Goal: Communication & Community: Share content

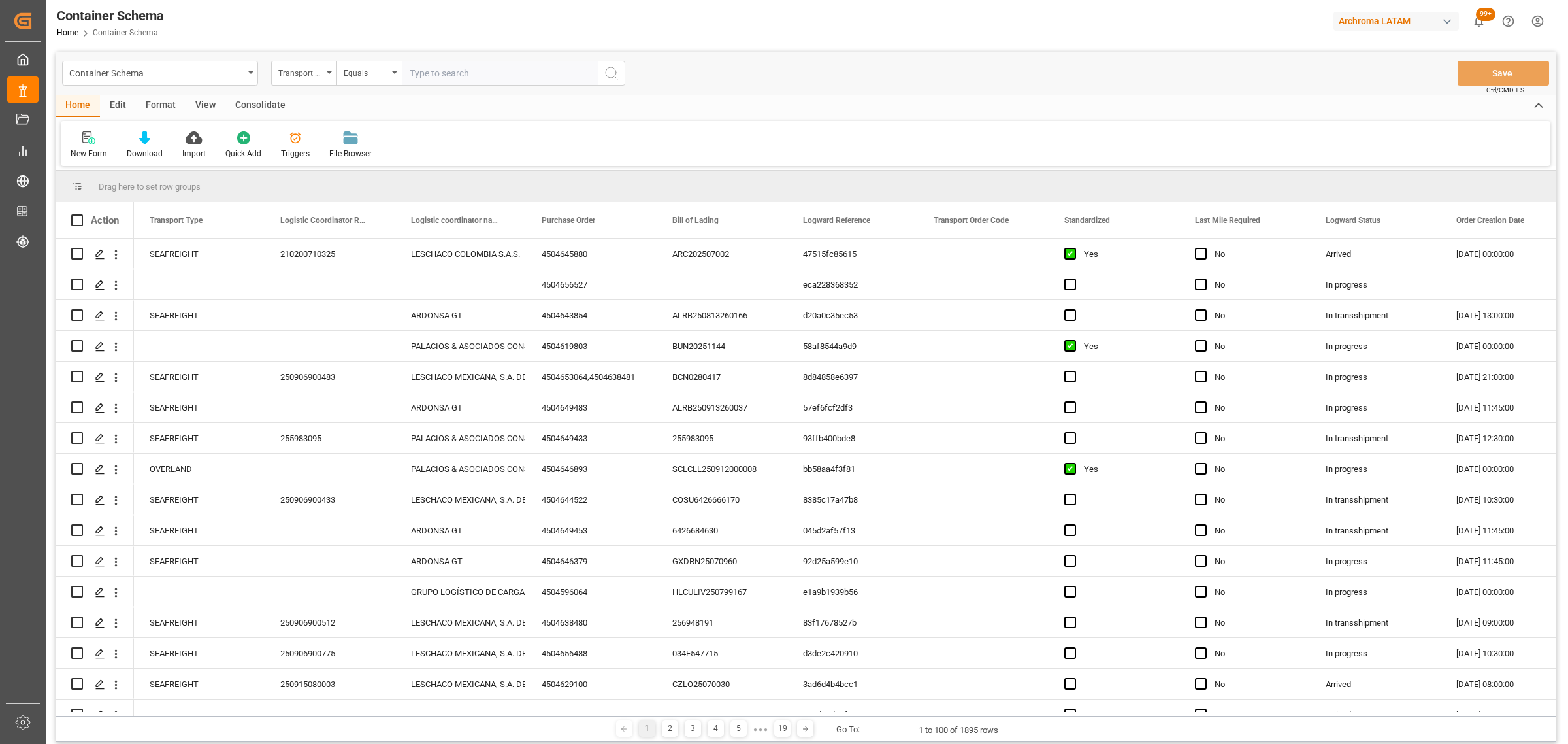
click at [294, 78] on div "Transport Type" at bounding box center [300, 72] width 44 height 15
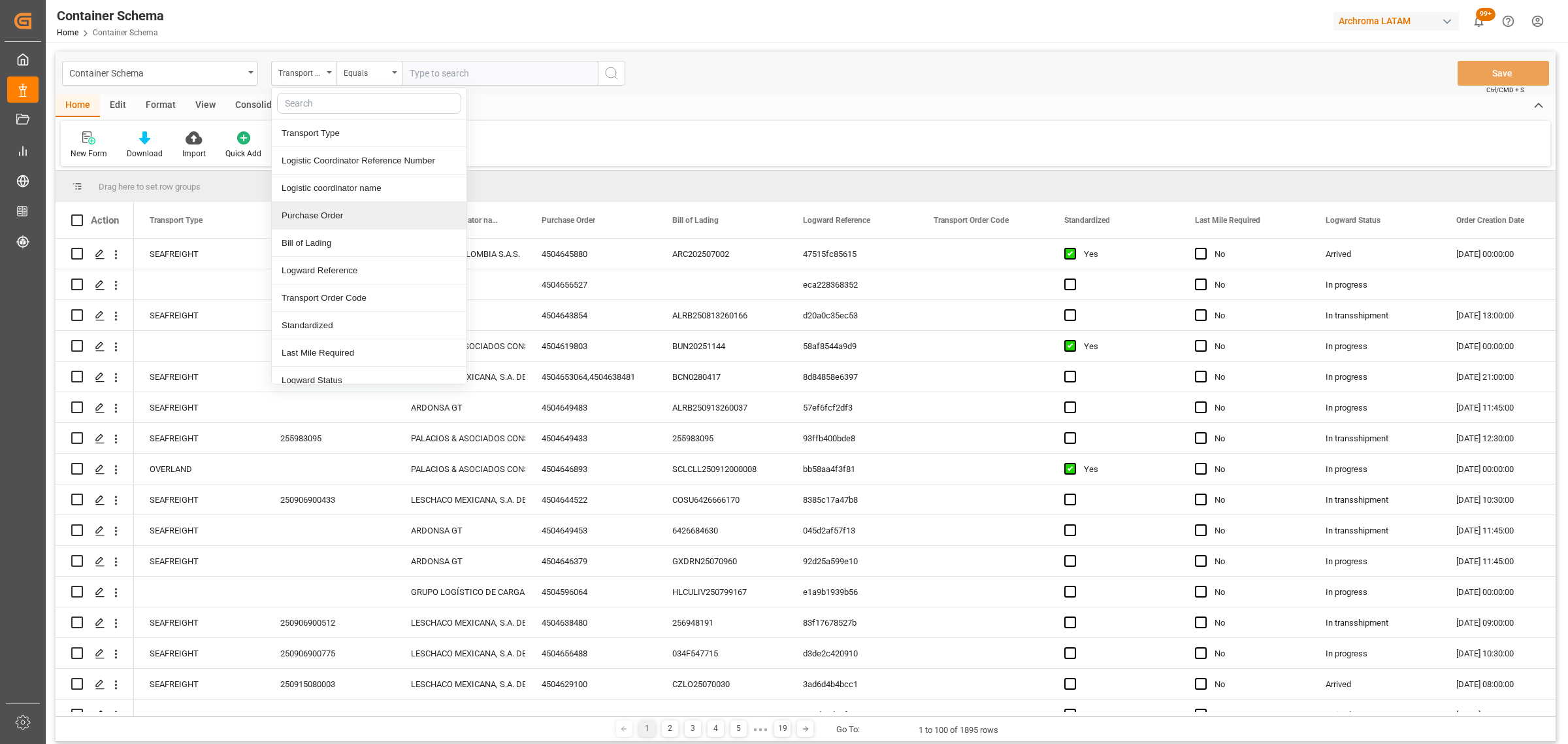
click at [308, 212] on div "Purchase Order" at bounding box center [369, 215] width 194 height 27
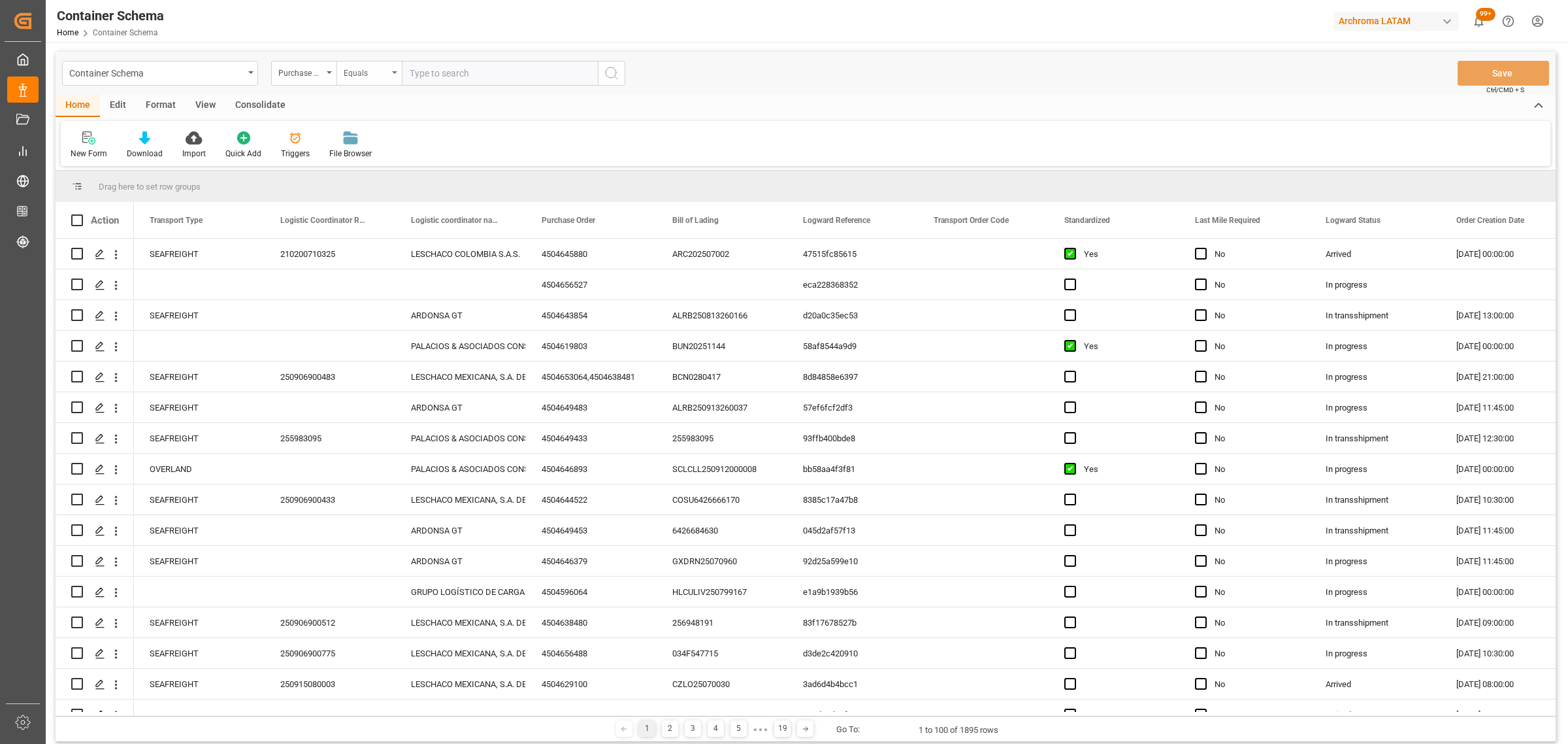
click at [369, 77] on div "Equals" at bounding box center [365, 72] width 44 height 15
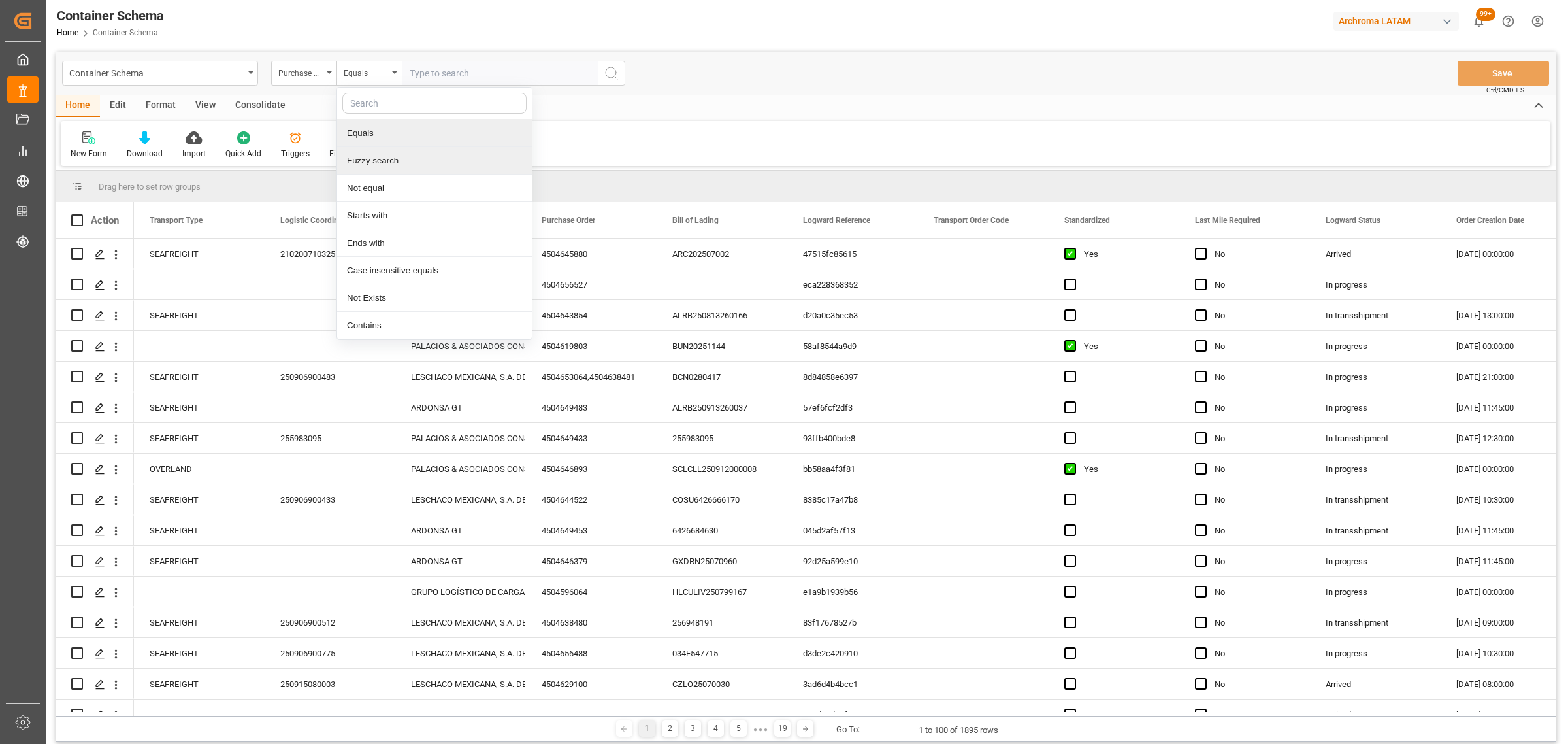
click at [393, 152] on div "Fuzzy search" at bounding box center [434, 161] width 194 height 27
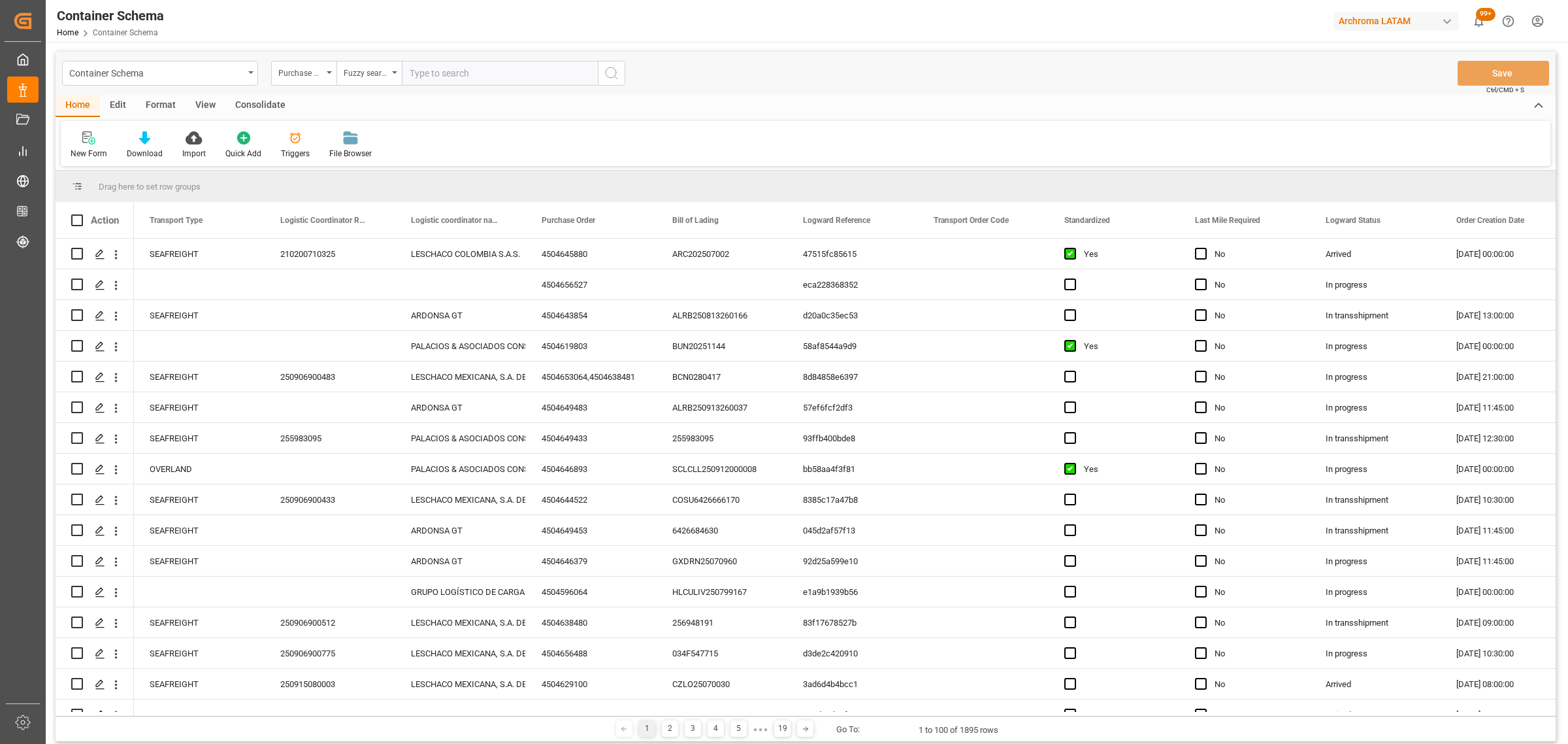
click at [432, 68] on input "text" at bounding box center [499, 73] width 196 height 25
paste input "4504652934"
type input "4504652934"
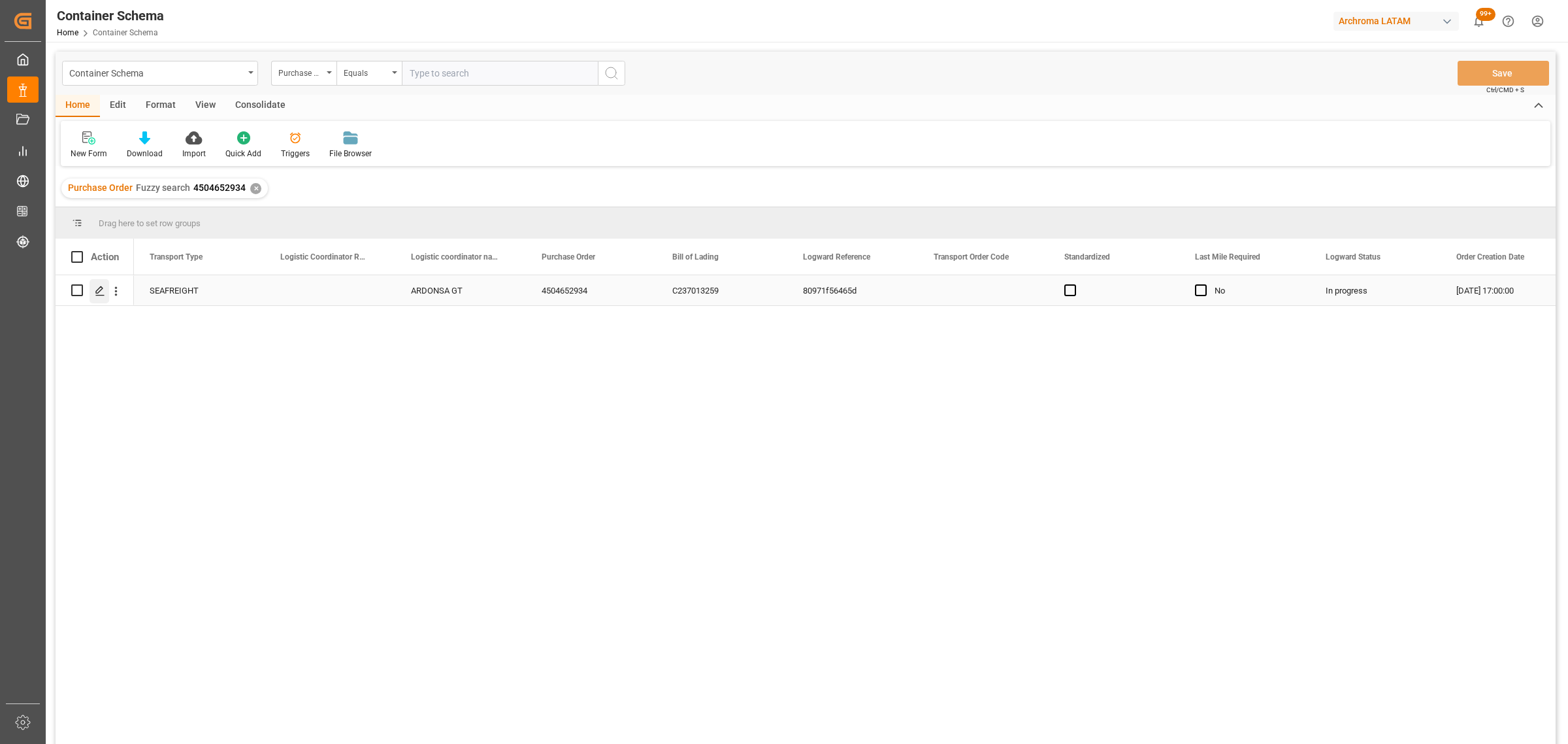
click at [102, 289] on icon "Press SPACE to select this row." at bounding box center [100, 291] width 11 height 11
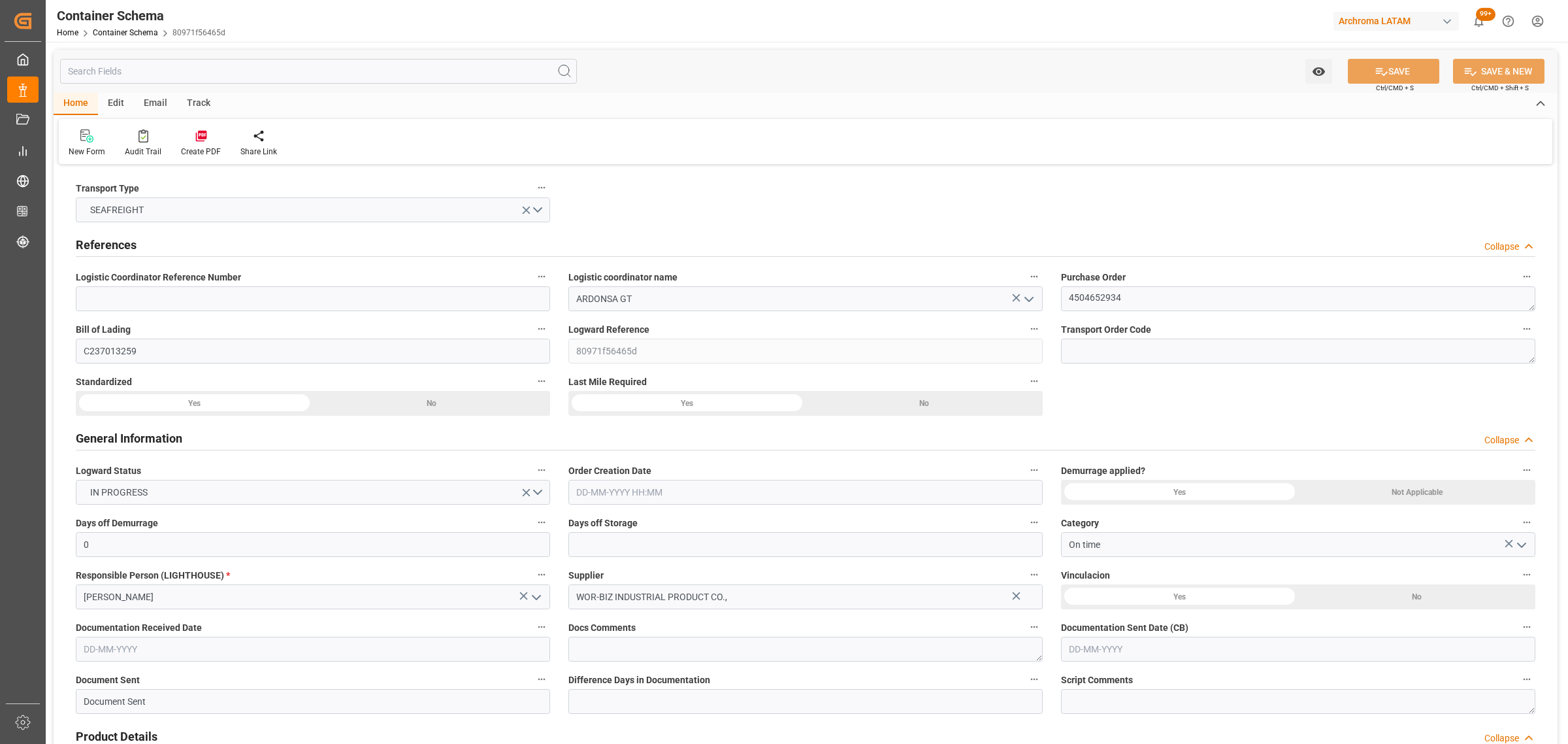
type input "0"
type input "2"
type input "3"
type input "1100"
type input "1181.74"
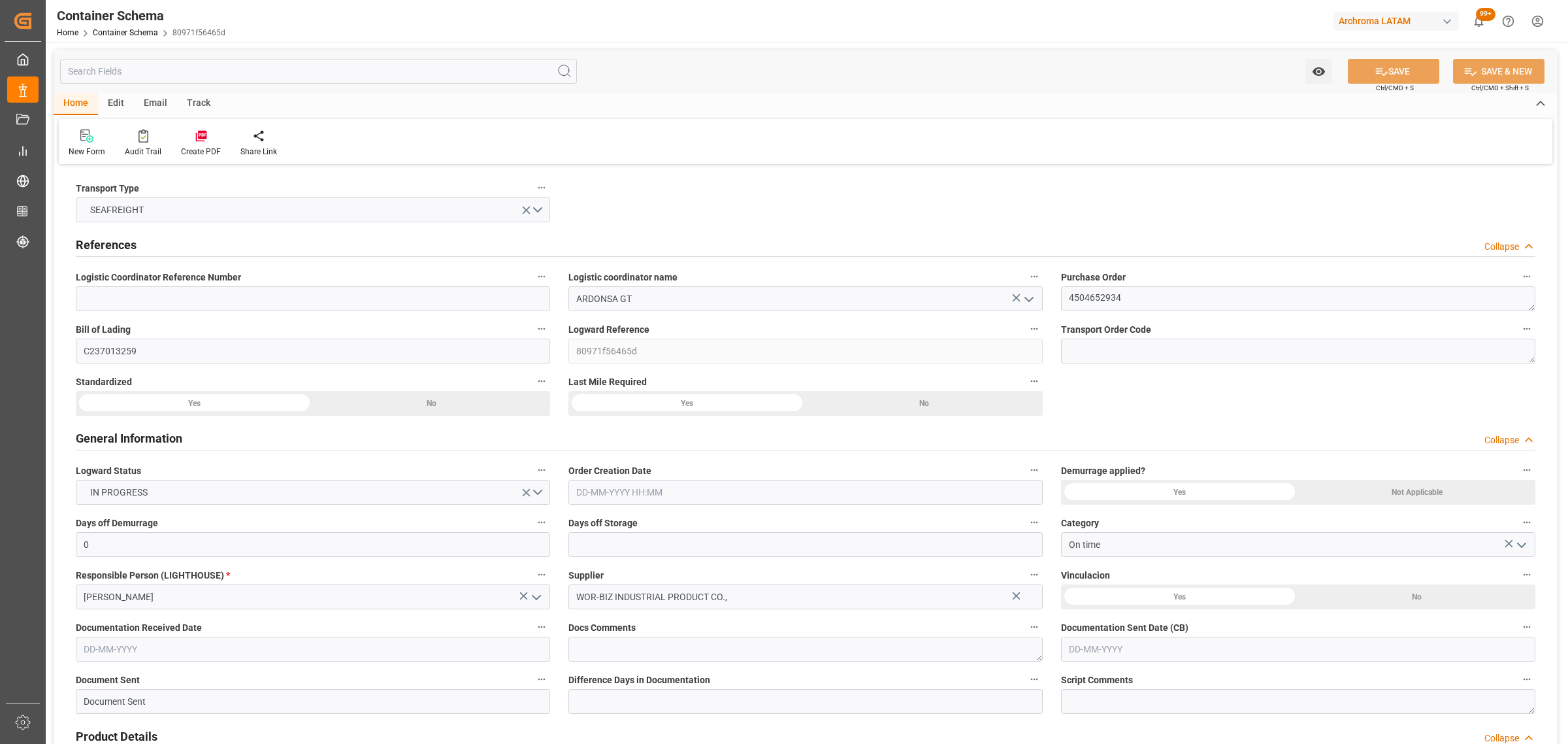
type input "[PERSON_NAME]"
type input "[PERSON_NAME] Marine Transport Corp."
type input "CNSGH"
type input "CNSHA"
type input "GTPRQ"
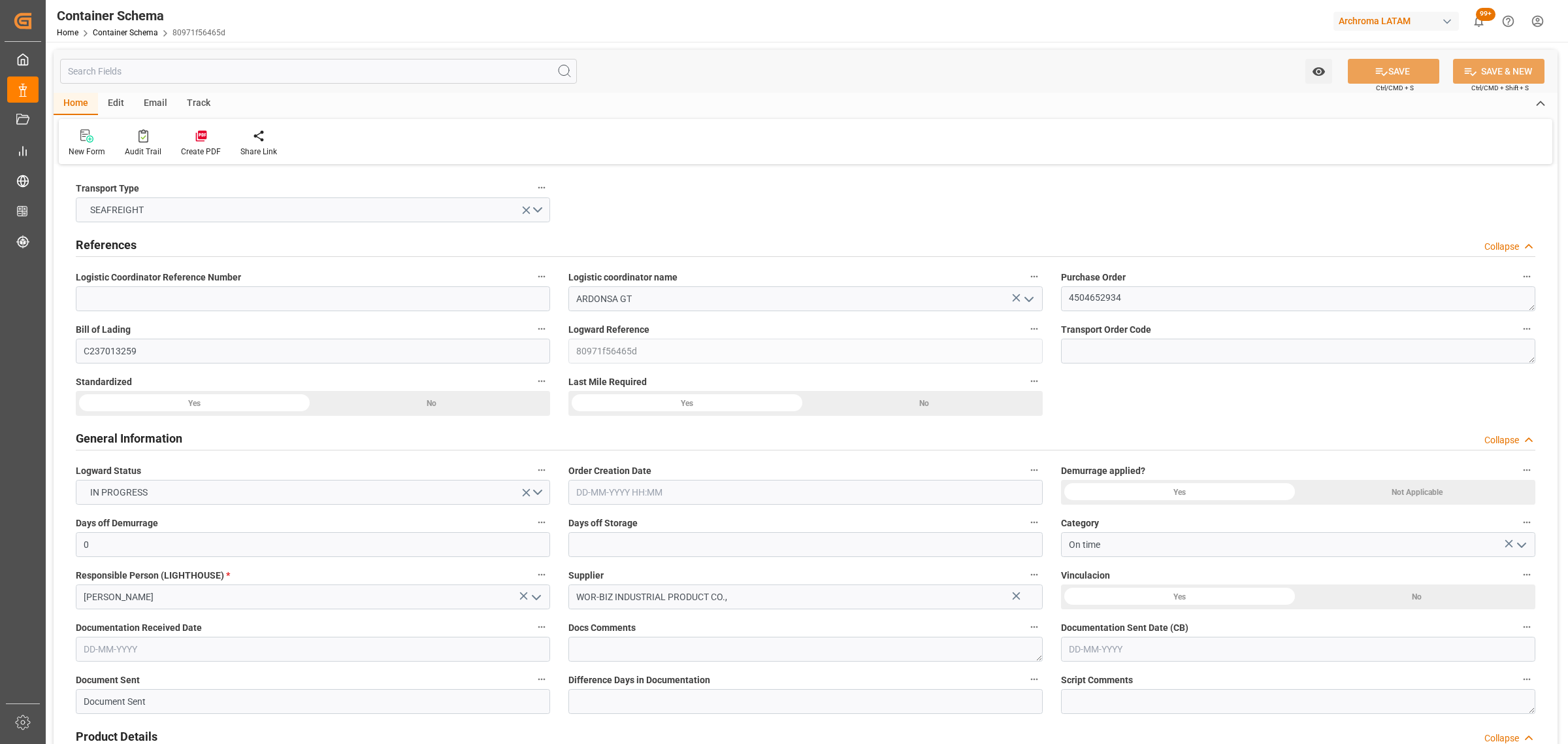
type input "GTPRQ"
type input "9968554"
type input "[DATE] 17:00"
type input "[DATE]"
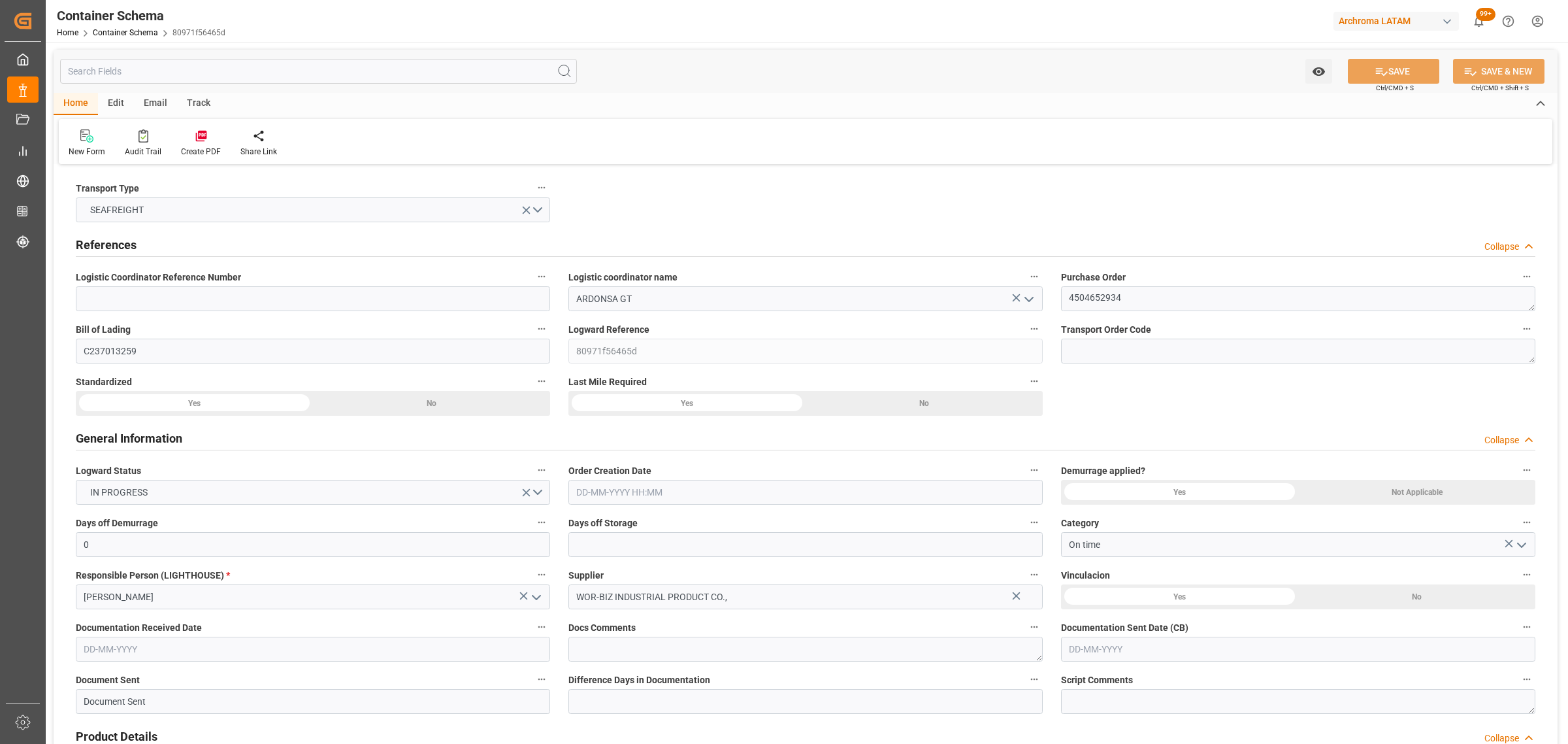
type input "[DATE]"
type input "[DATE] 00:28"
type input "[DATE] 16:30"
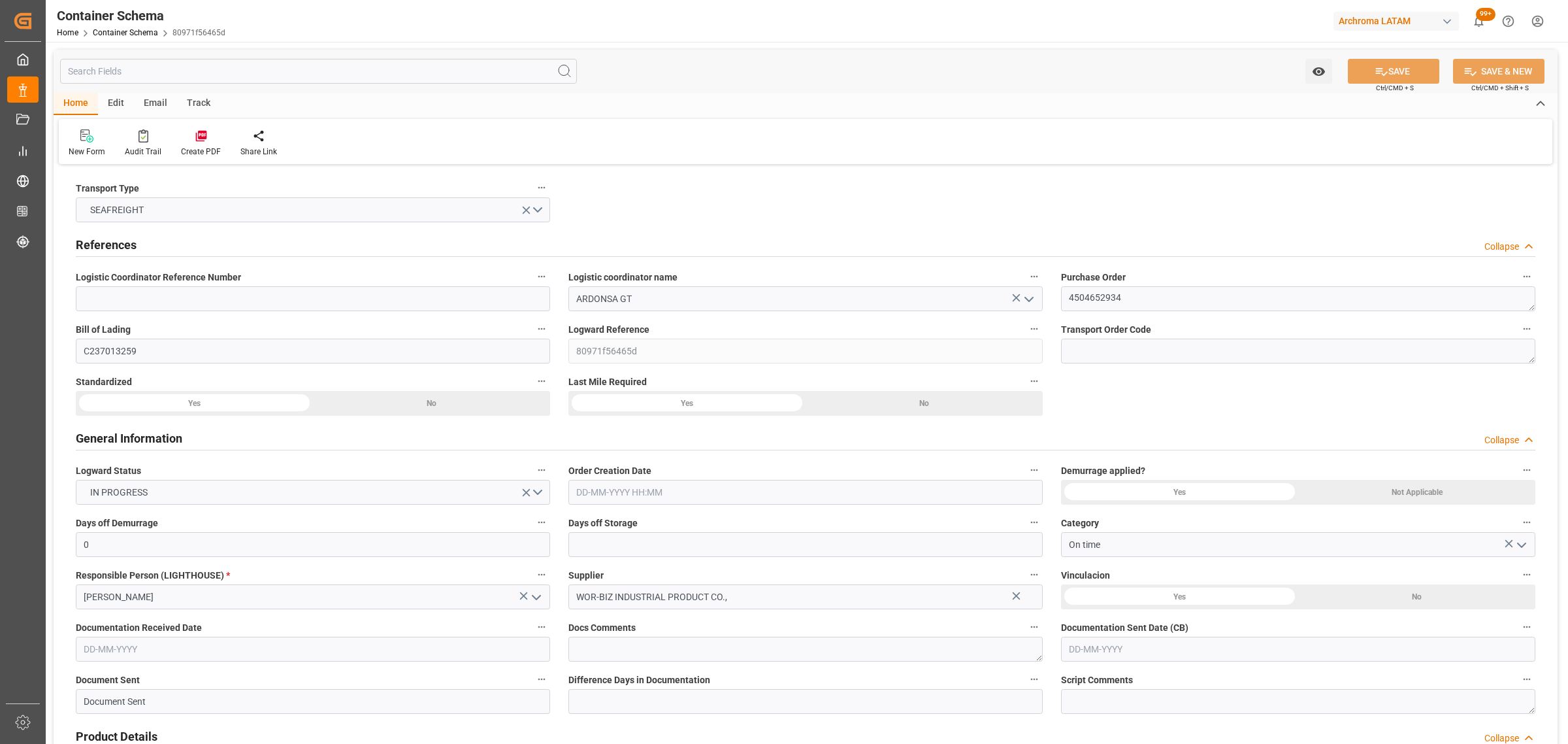
type input "[DATE] 00:00"
type input "[DATE] 10:00"
type input "[DATE] 00:00"
click at [192, 107] on div "Track" at bounding box center [198, 104] width 43 height 22
click at [80, 147] on div "Tracking" at bounding box center [84, 152] width 31 height 12
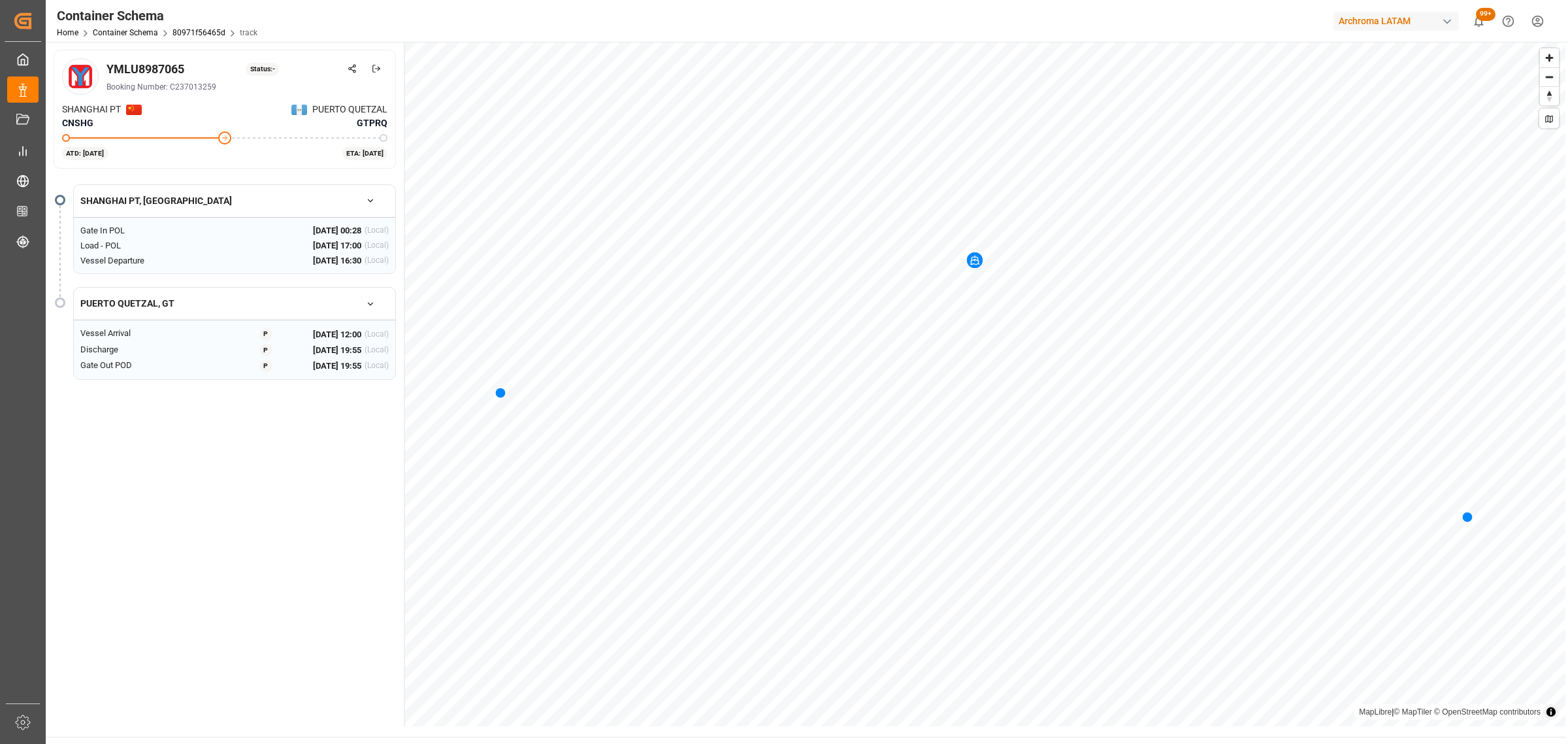
click at [143, 65] on div "YMLU8987065" at bounding box center [145, 69] width 78 height 18
copy div "YMLU8987065"
click at [355, 67] on icon at bounding box center [352, 69] width 9 height 9
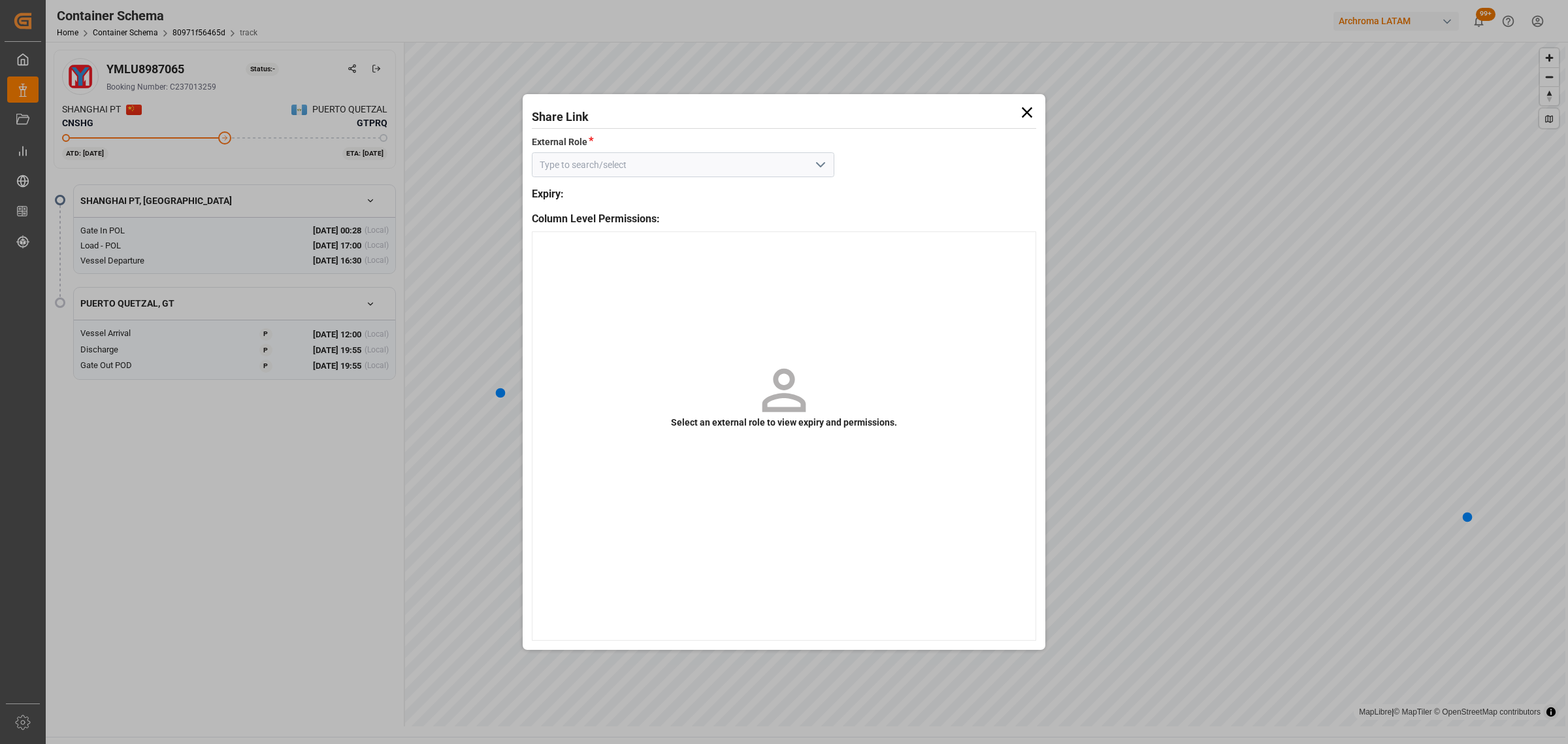
click at [825, 165] on icon "open menu" at bounding box center [820, 165] width 16 height 16
click at [754, 192] on div "Customer - container" at bounding box center [683, 194] width 301 height 29
type input "Customer - container"
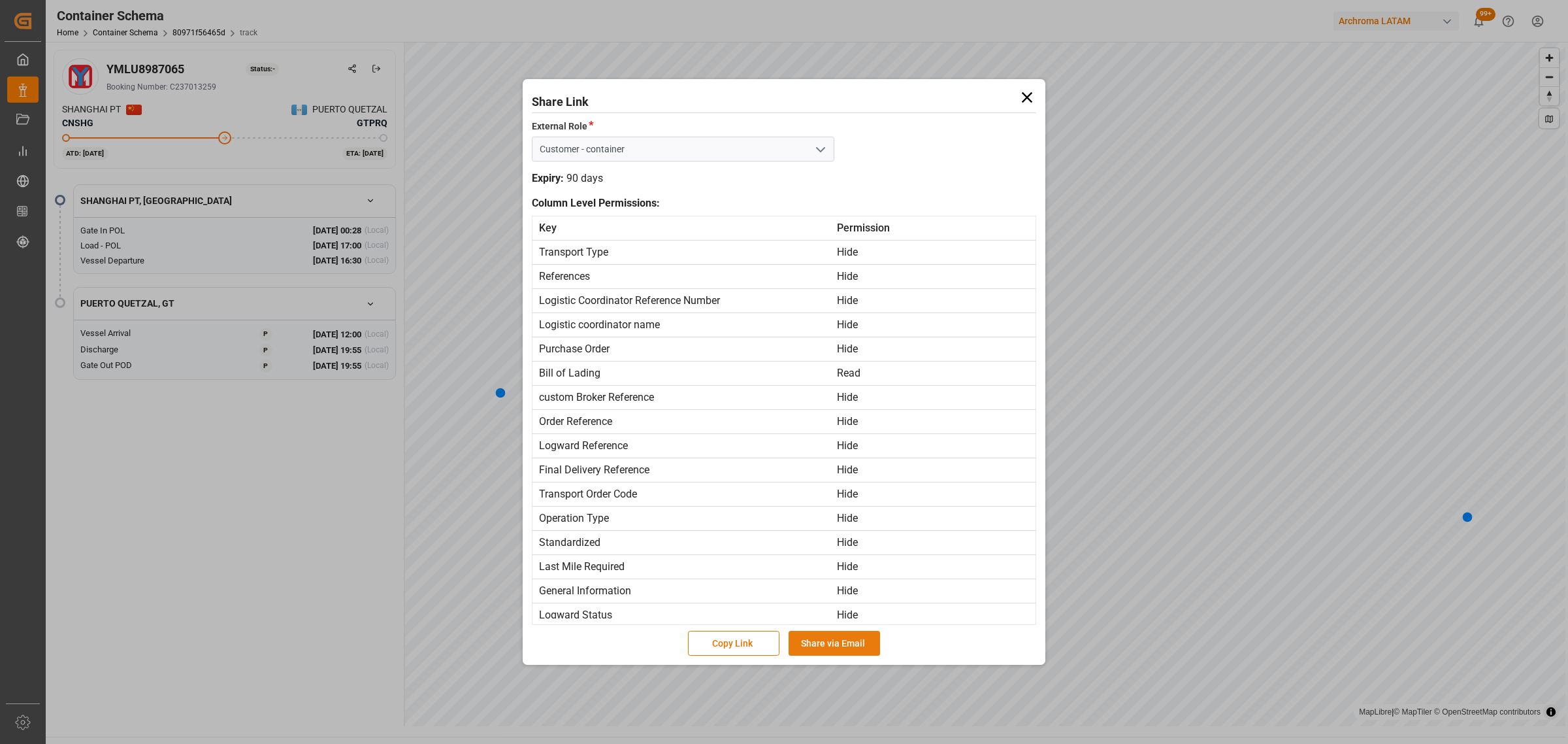
click at [838, 645] on button "Share via Email" at bounding box center [834, 642] width 92 height 25
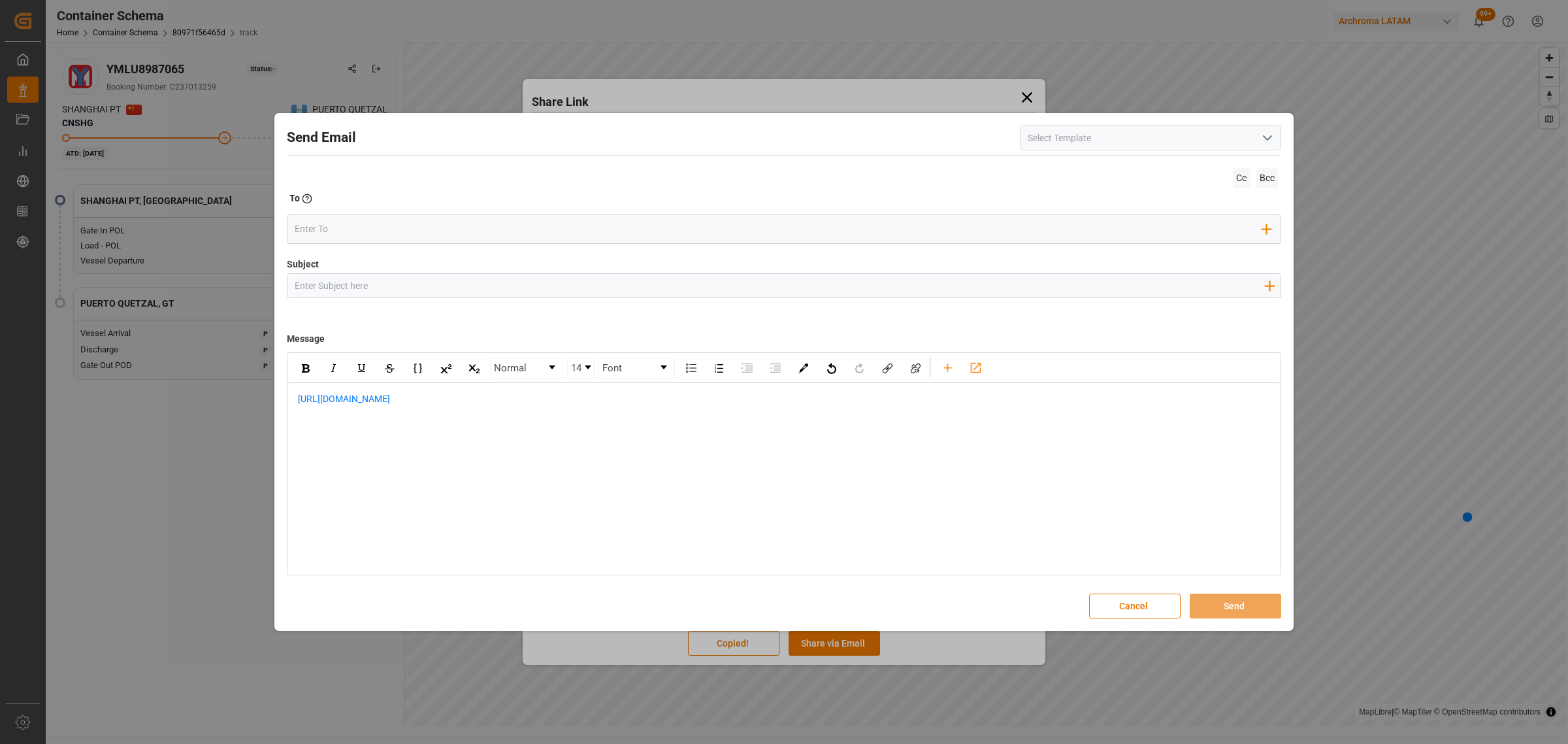
drag, startPoint x: 457, startPoint y: 296, endPoint x: 452, endPoint y: 286, distance: 11.2
click at [454, 294] on input "Subject" at bounding box center [779, 285] width 983 height 23
paste input "GT || TRACKING | PO 4504652934 | Contenedor YMLU8987065 | TEXTIL | Bodega 2901 …"
type input "GT || TRACKING | PO 4504652934 | Contenedor YMLU8987065 | TEXTIL | Bodega 2901 …"
click at [291, 397] on div "[URL][DOMAIN_NAME]" at bounding box center [783, 406] width 992 height 46
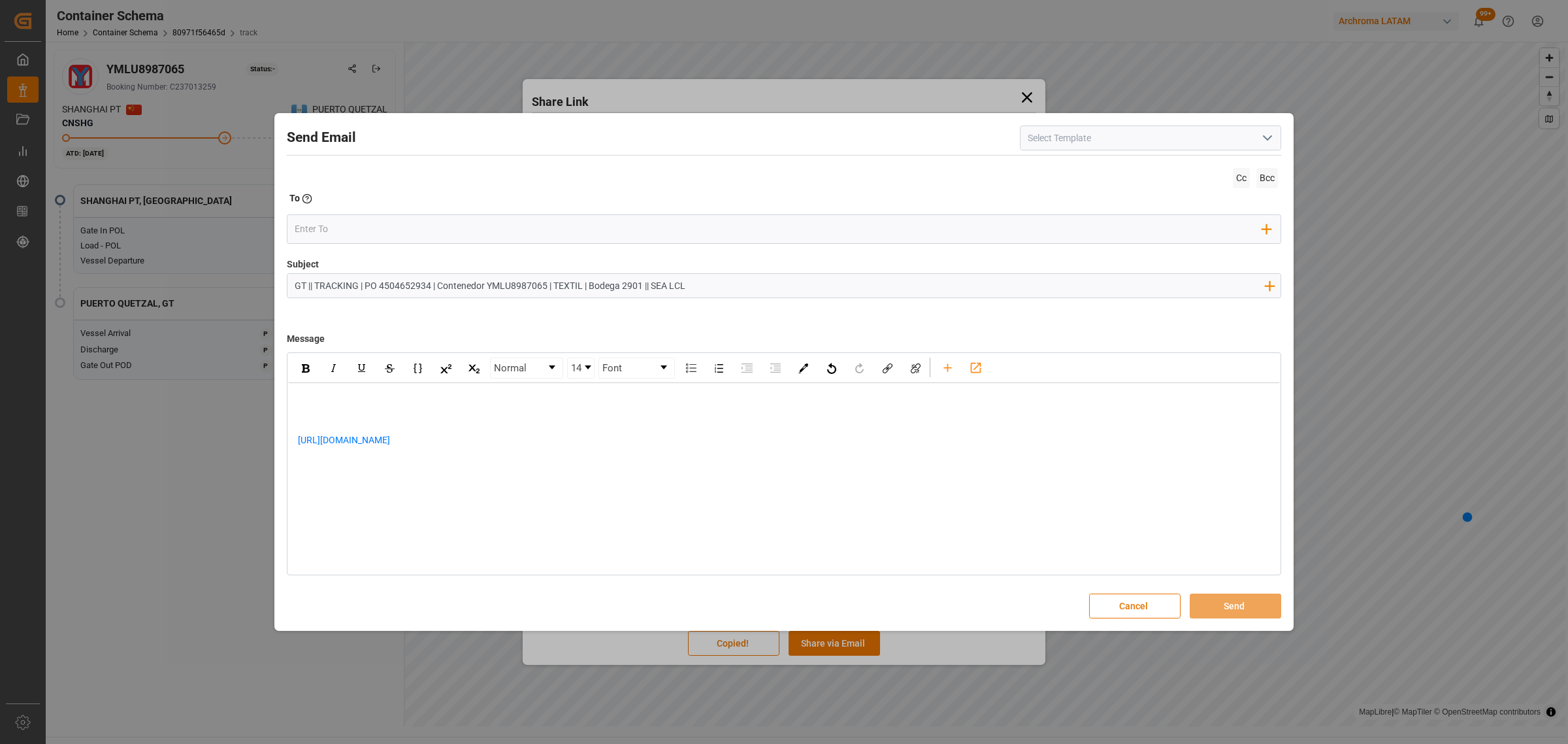
click at [348, 404] on div "rdw-editor" at bounding box center [784, 399] width 972 height 14
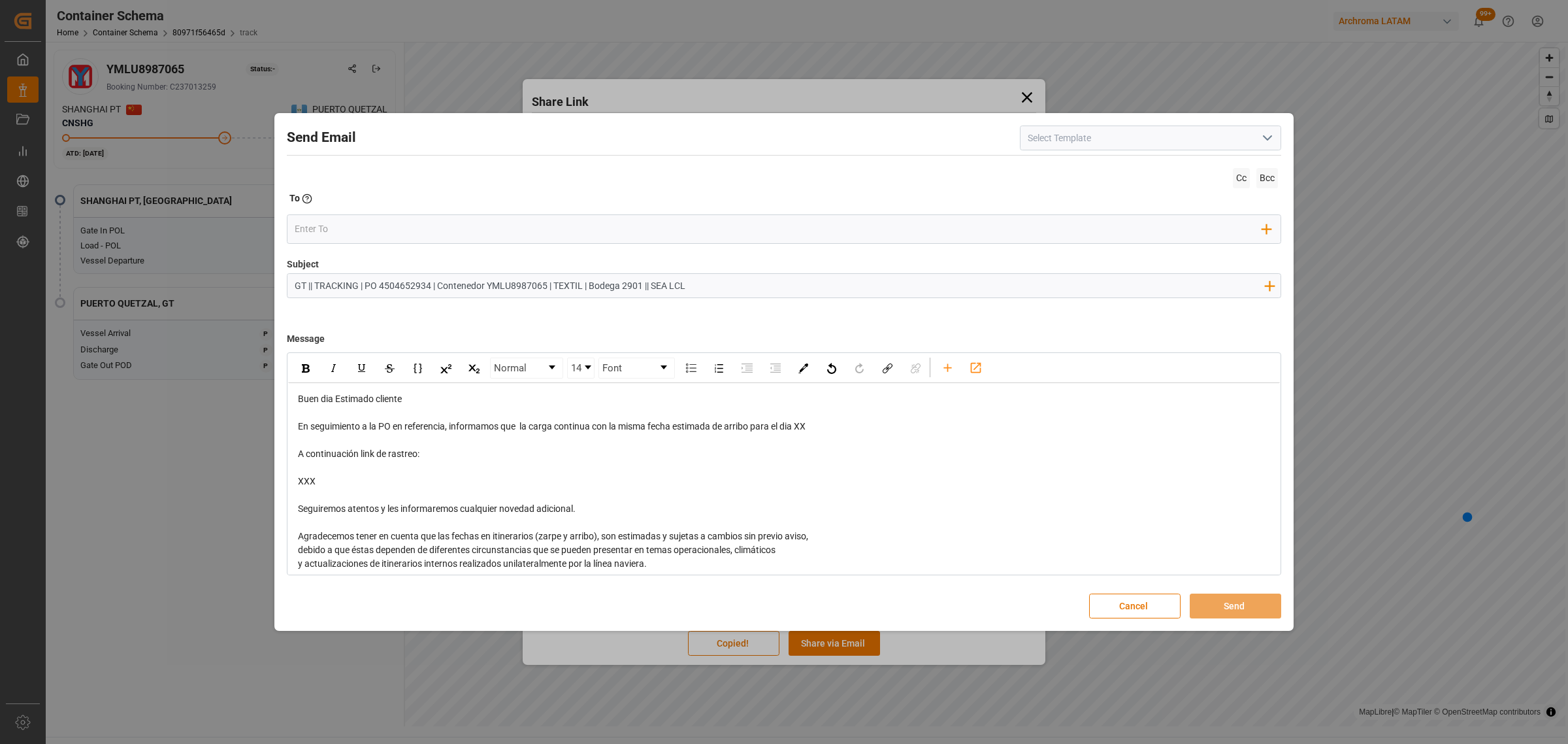
scroll to position [129, 0]
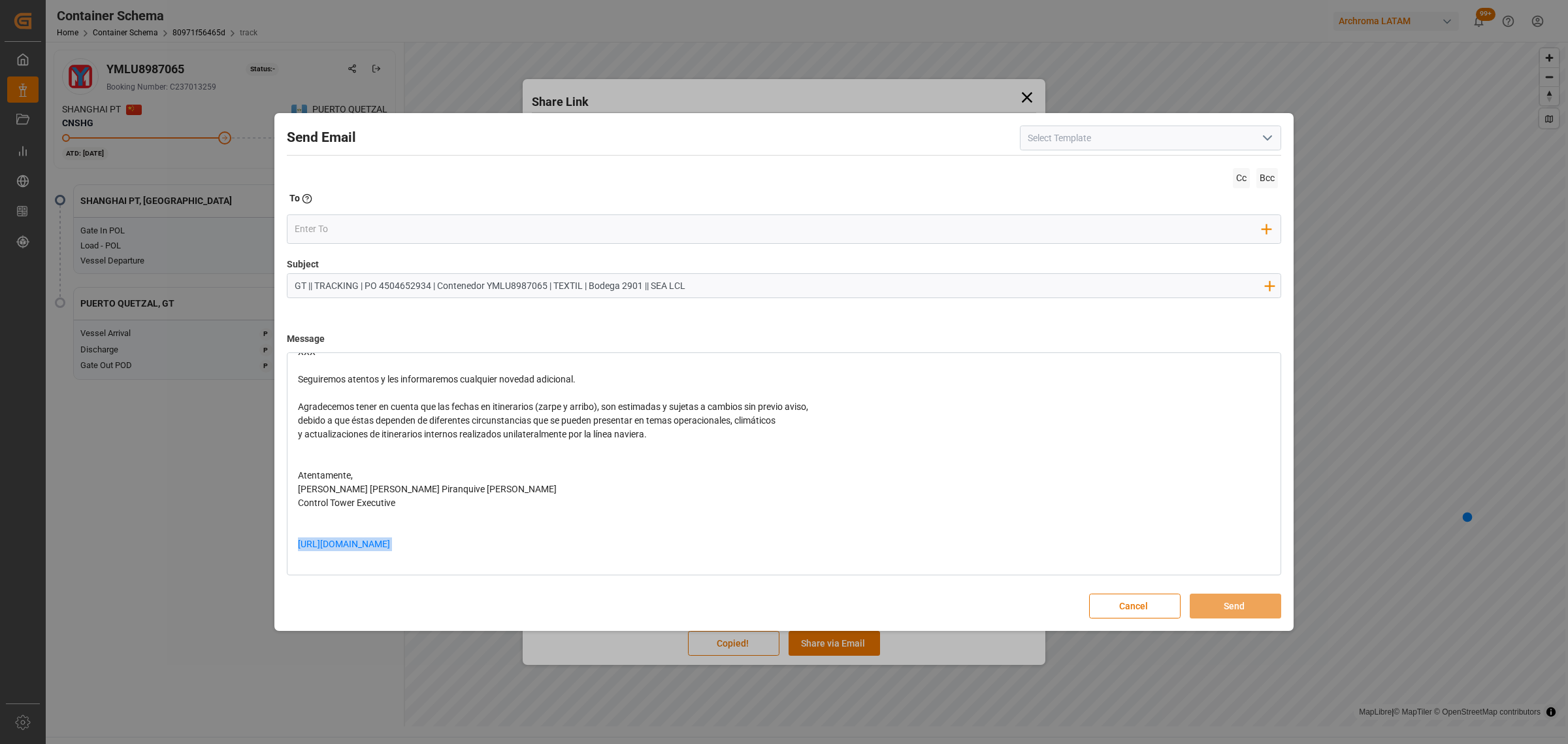
drag, startPoint x: 448, startPoint y: 543, endPoint x: 270, endPoint y: 544, distance: 178.0
click at [270, 544] on div "Send Email Cc Bcc To Enter the TO Email address Add Field to To Subject GT || T…" at bounding box center [784, 372] width 1568 height 744
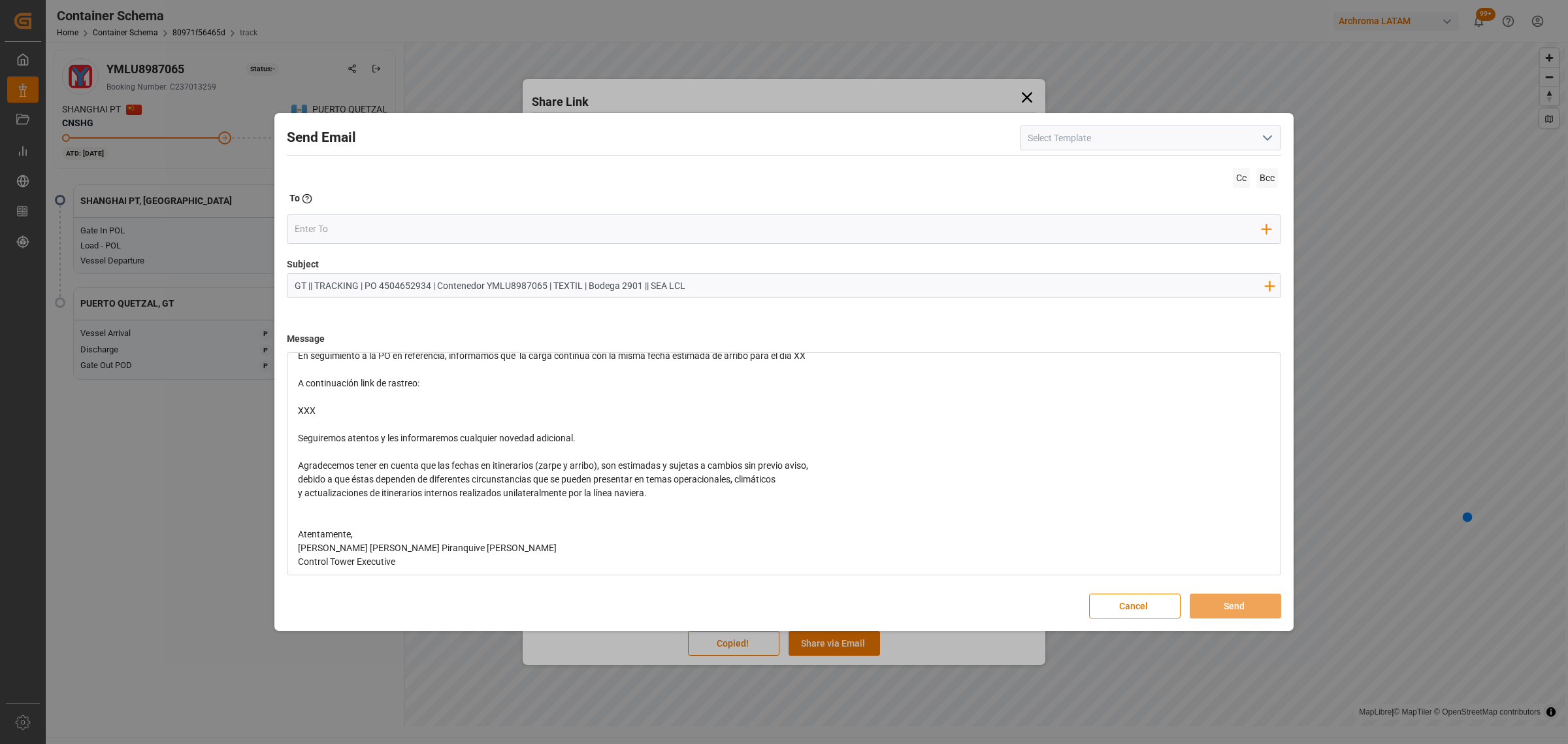
scroll to position [0, 0]
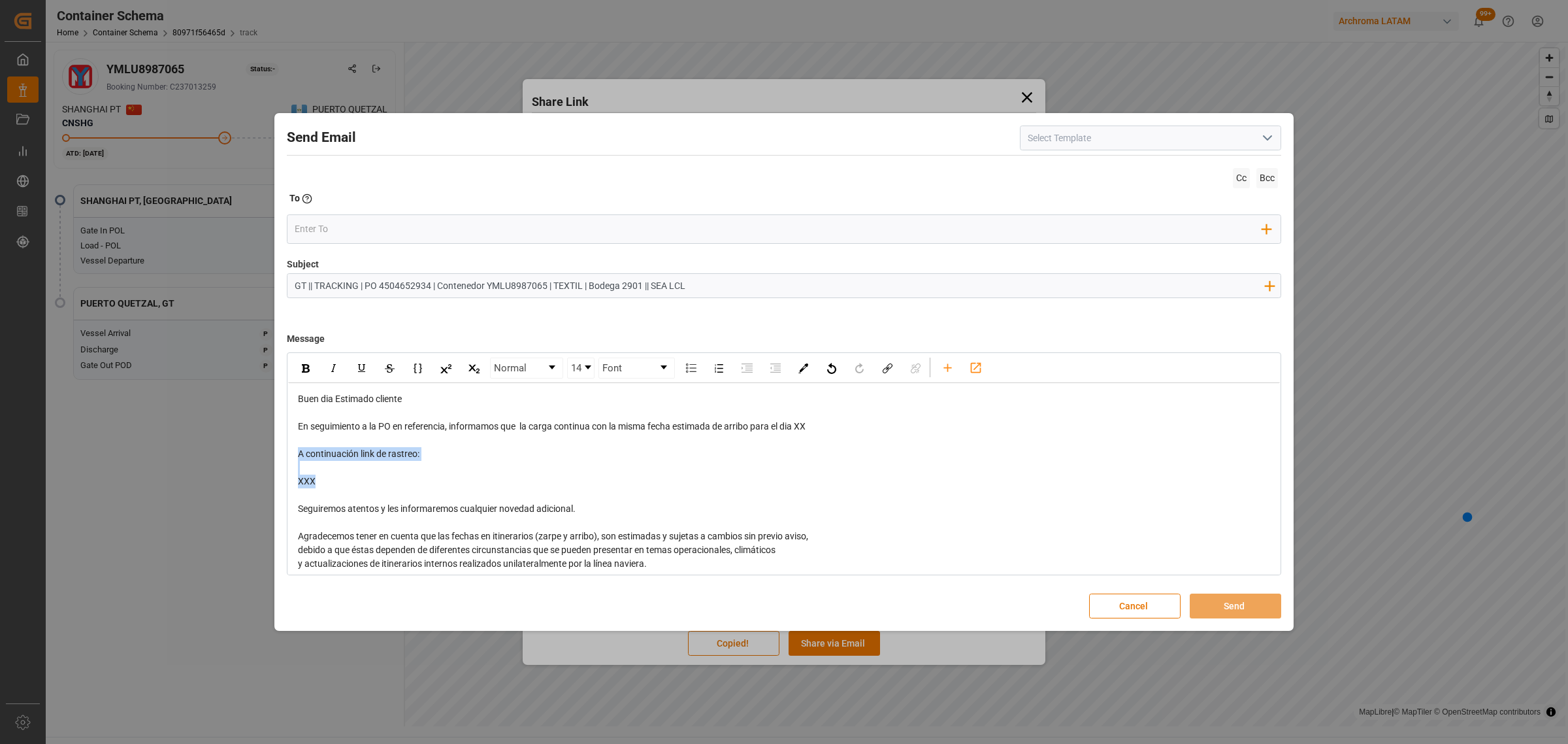
drag, startPoint x: 340, startPoint y: 479, endPoint x: 281, endPoint y: 455, distance: 63.7
click at [281, 455] on div "Send Email Cc Bcc To Enter the TO Email address Add Field to To Subject GT || T…" at bounding box center [784, 372] width 1012 height 512
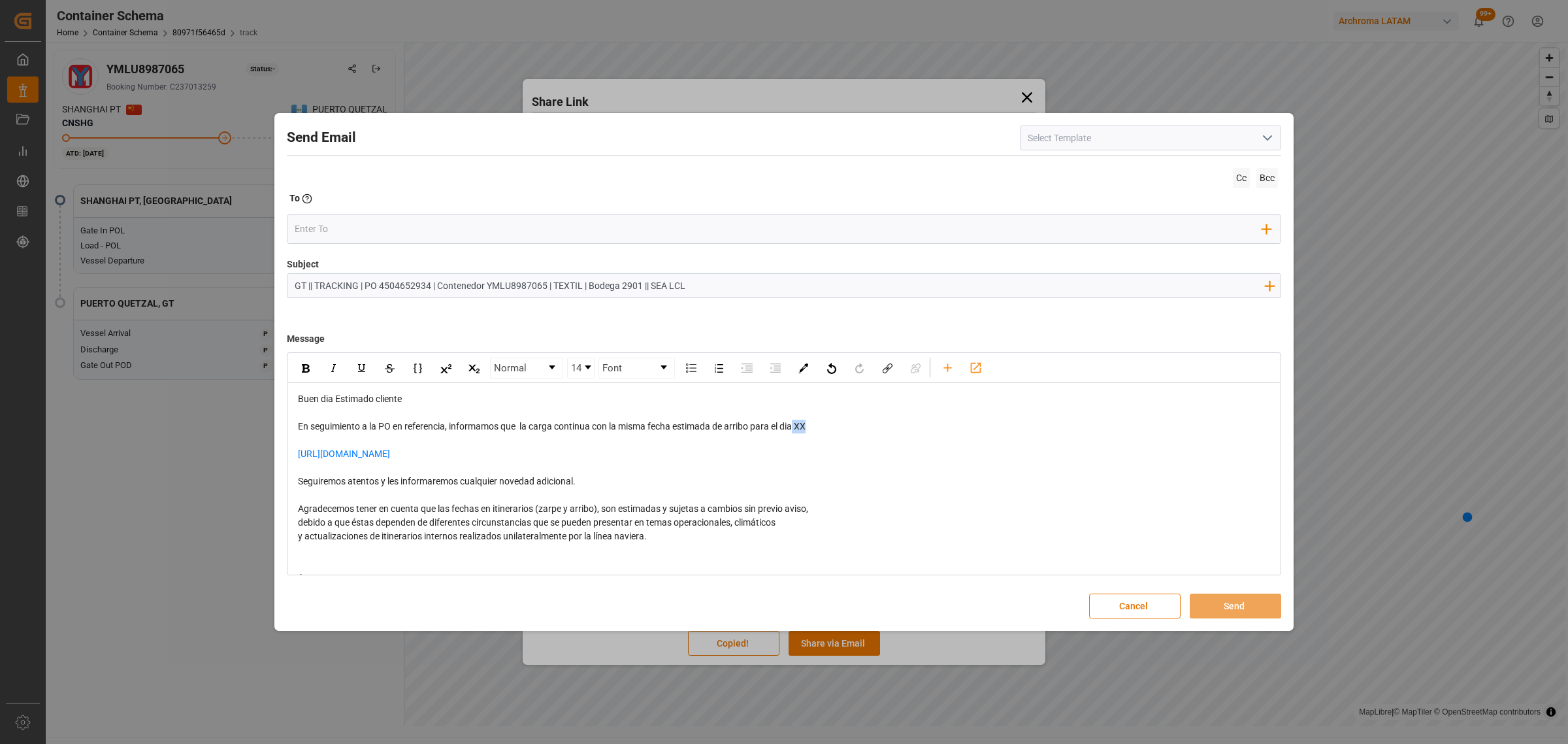
drag, startPoint x: 818, startPoint y: 425, endPoint x: 797, endPoint y: 428, distance: 21.2
click at [797, 428] on div "En seguimiento a la PO en referencia, informamos que la carga continua con la m…" at bounding box center [784, 426] width 972 height 14
click at [801, 429] on span "En seguimiento a la PO en referencia, informamos que la carga continua con la m…" at bounding box center [556, 426] width 517 height 11
click at [797, 428] on span "En seguimiento a la PO en referencia, informamos que la carga continua con la m…" at bounding box center [556, 426] width 517 height 11
click at [544, 226] on input "email" at bounding box center [779, 229] width 968 height 20
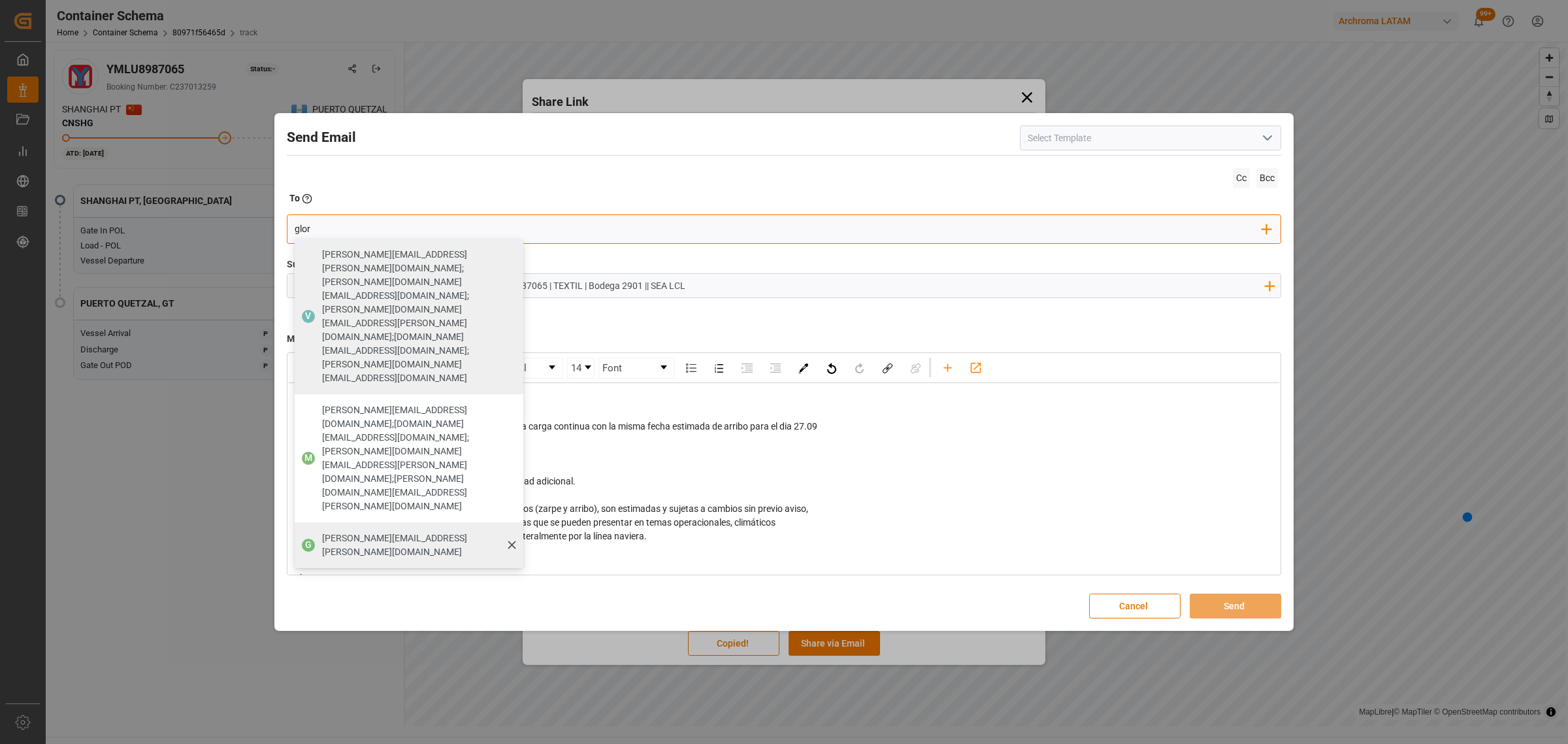
type input "glor"
click at [361, 532] on span "[PERSON_NAME][EMAIL_ADDRESS][PERSON_NAME][DOMAIN_NAME]" at bounding box center [419, 545] width 192 height 27
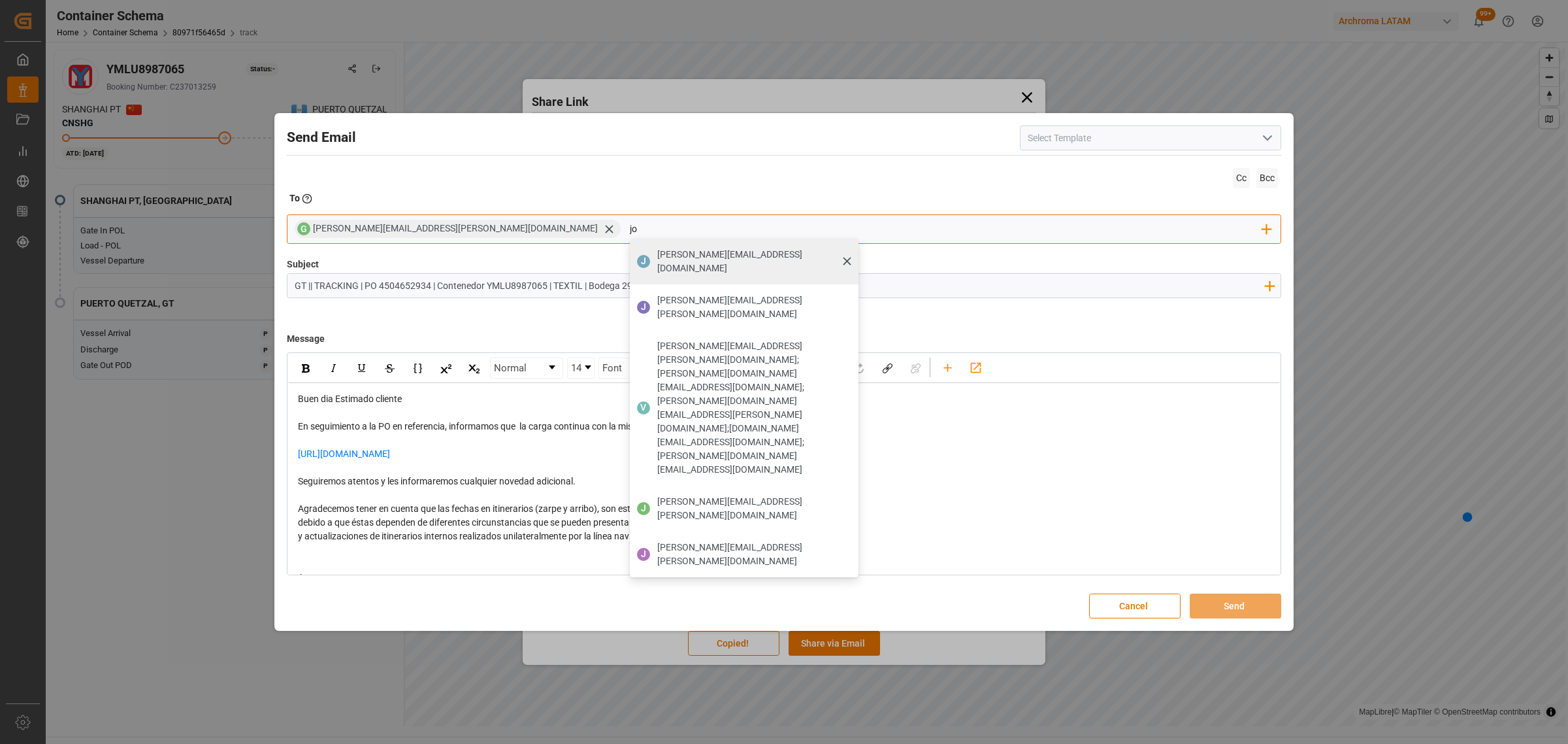
type input "jo"
click at [657, 257] on span "[PERSON_NAME][EMAIL_ADDRESS][DOMAIN_NAME]" at bounding box center [753, 261] width 192 height 27
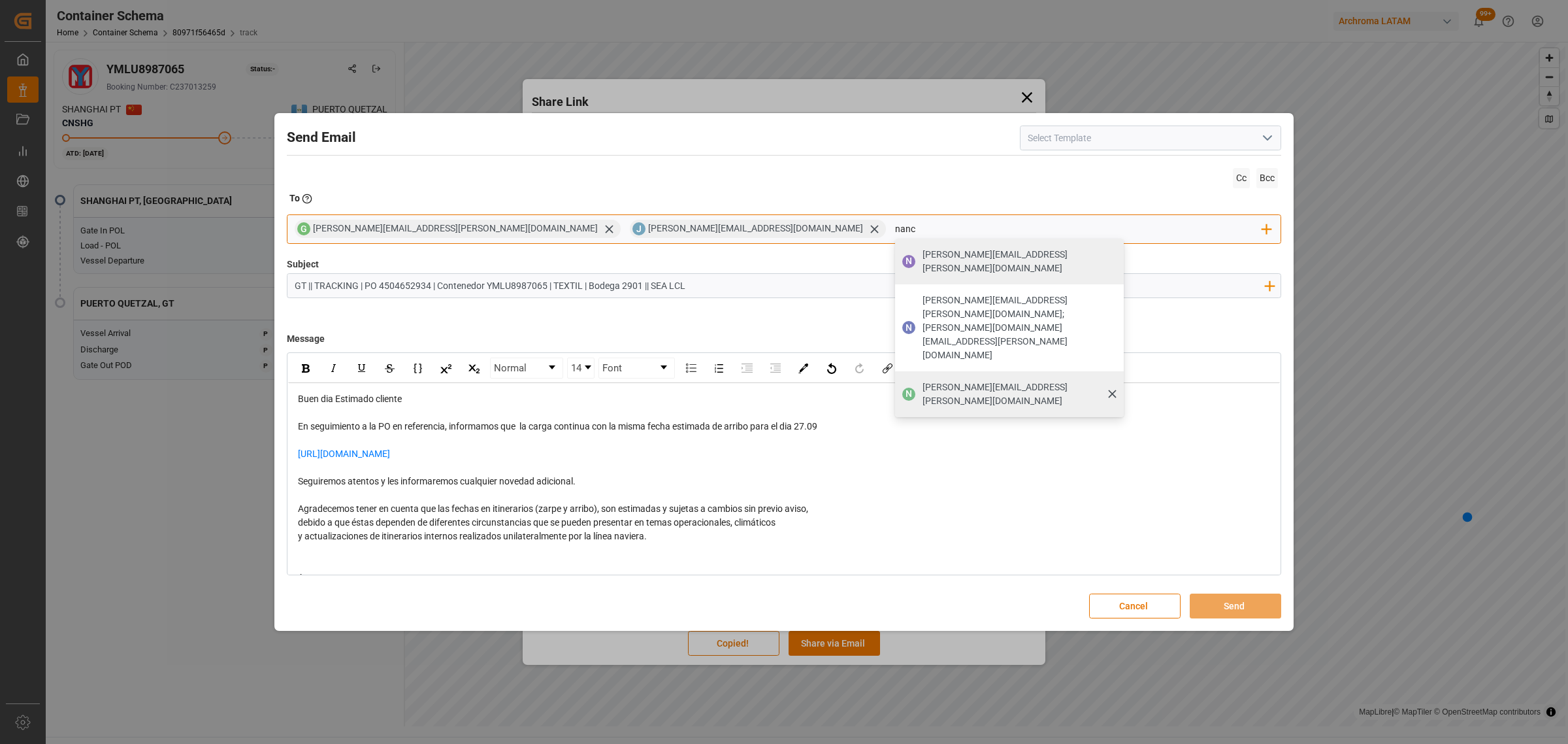
type input "nanc"
click at [923, 380] on span "[PERSON_NAME][EMAIL_ADDRESS][PERSON_NAME][DOMAIN_NAME]" at bounding box center [1019, 394] width 192 height 27
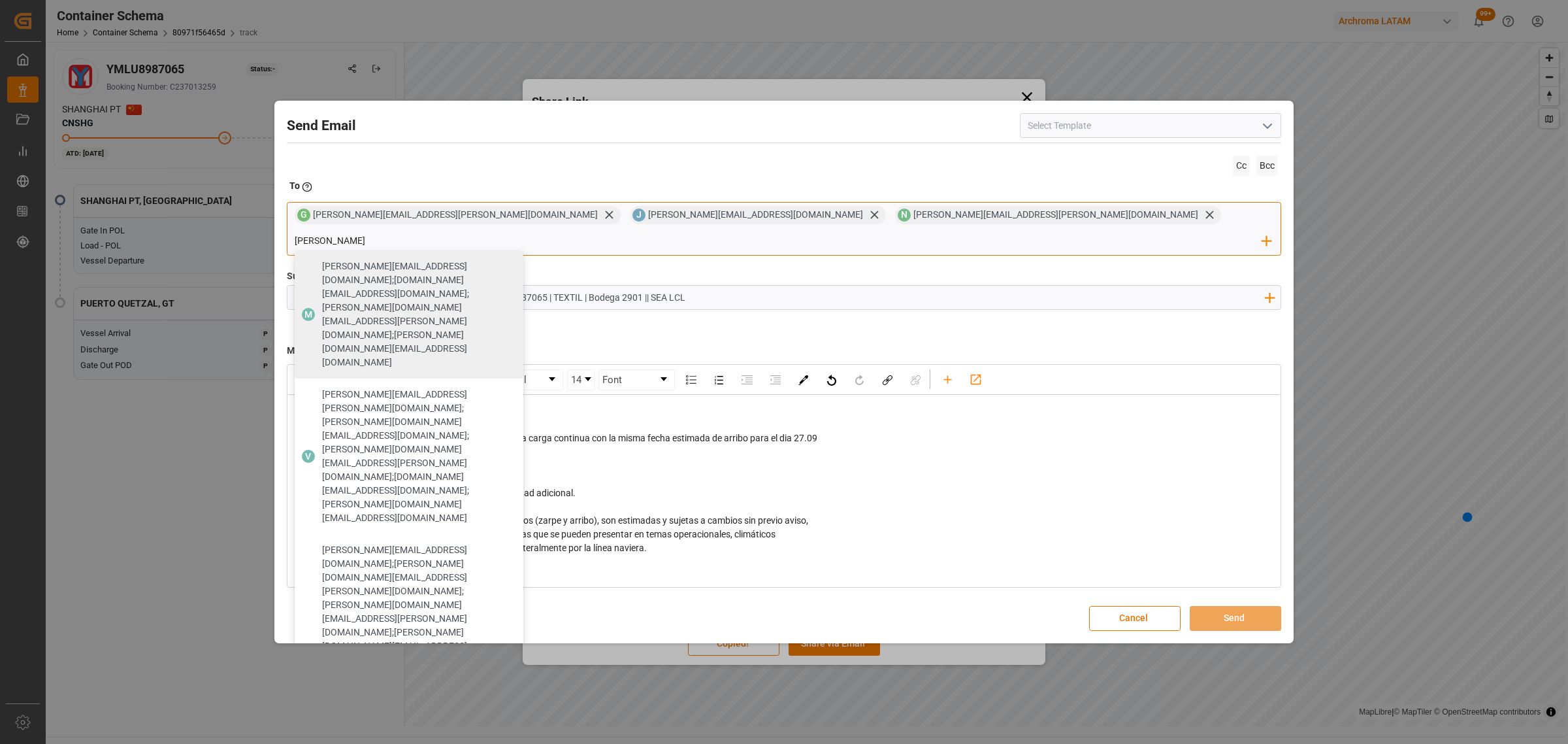
type input "[PERSON_NAME]"
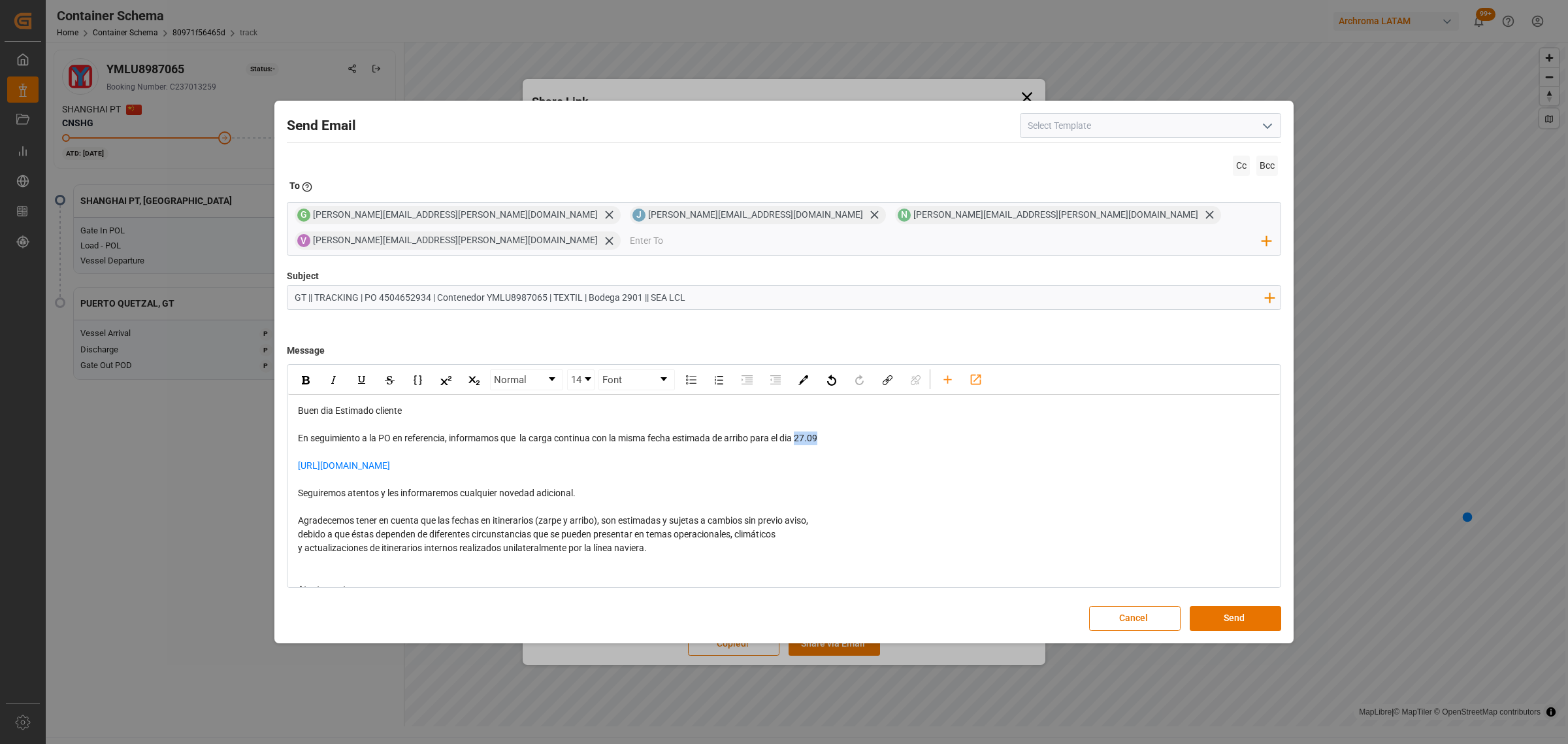
drag, startPoint x: 828, startPoint y: 430, endPoint x: 798, endPoint y: 429, distance: 30.0
click at [798, 431] on div "En seguimiento a la PO en referencia, informamos que la carga continua con la m…" at bounding box center [784, 438] width 972 height 14
click at [302, 376] on img "rdw-inline-control" at bounding box center [306, 380] width 8 height 9
click at [1071, 500] on div "rdw-editor" at bounding box center [784, 506] width 972 height 14
click at [1226, 606] on button "Send" at bounding box center [1235, 618] width 92 height 25
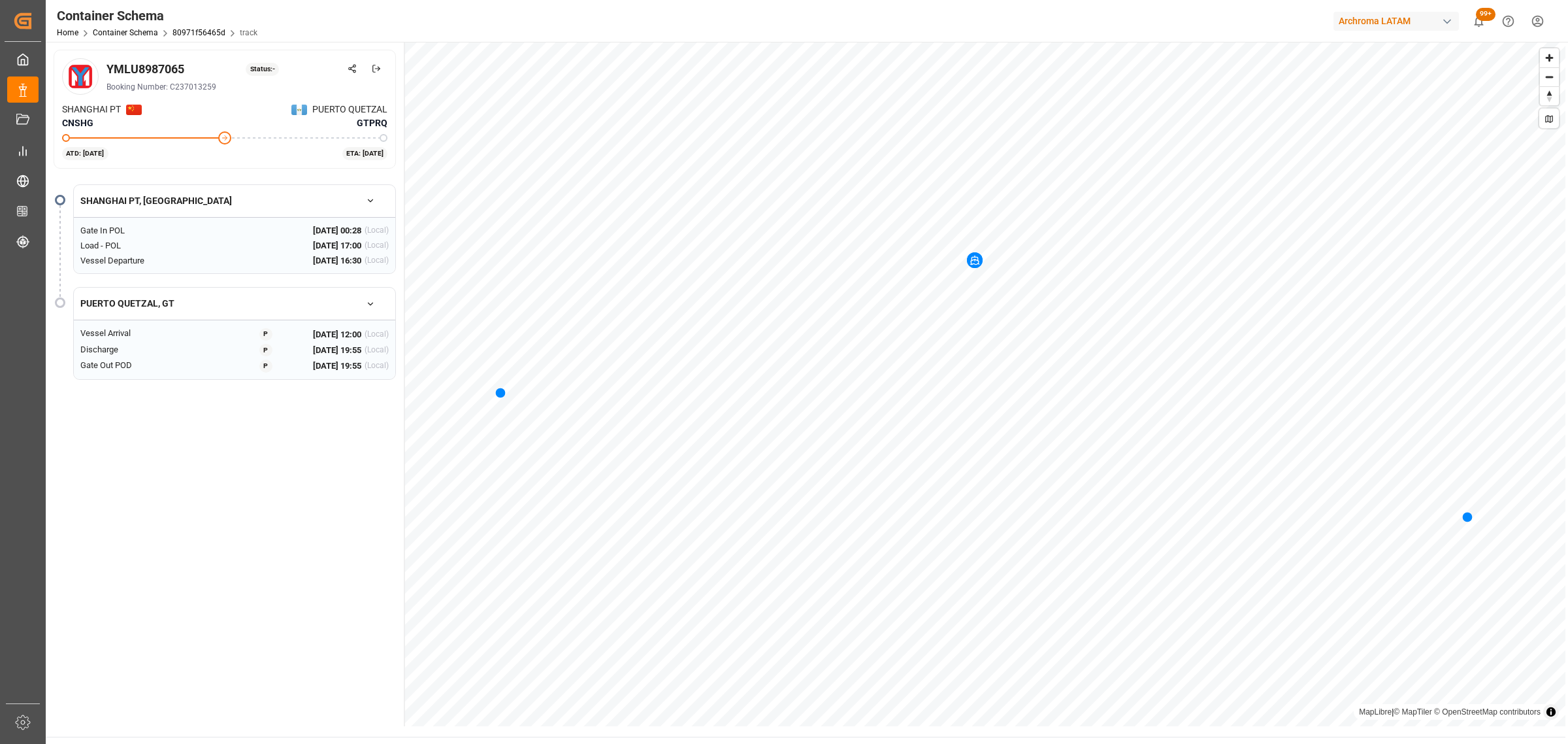
click at [111, 37] on div "Home Container Schema 80971f56465d track" at bounding box center [157, 32] width 200 height 14
click at [115, 30] on link "Container Schema" at bounding box center [125, 33] width 65 height 9
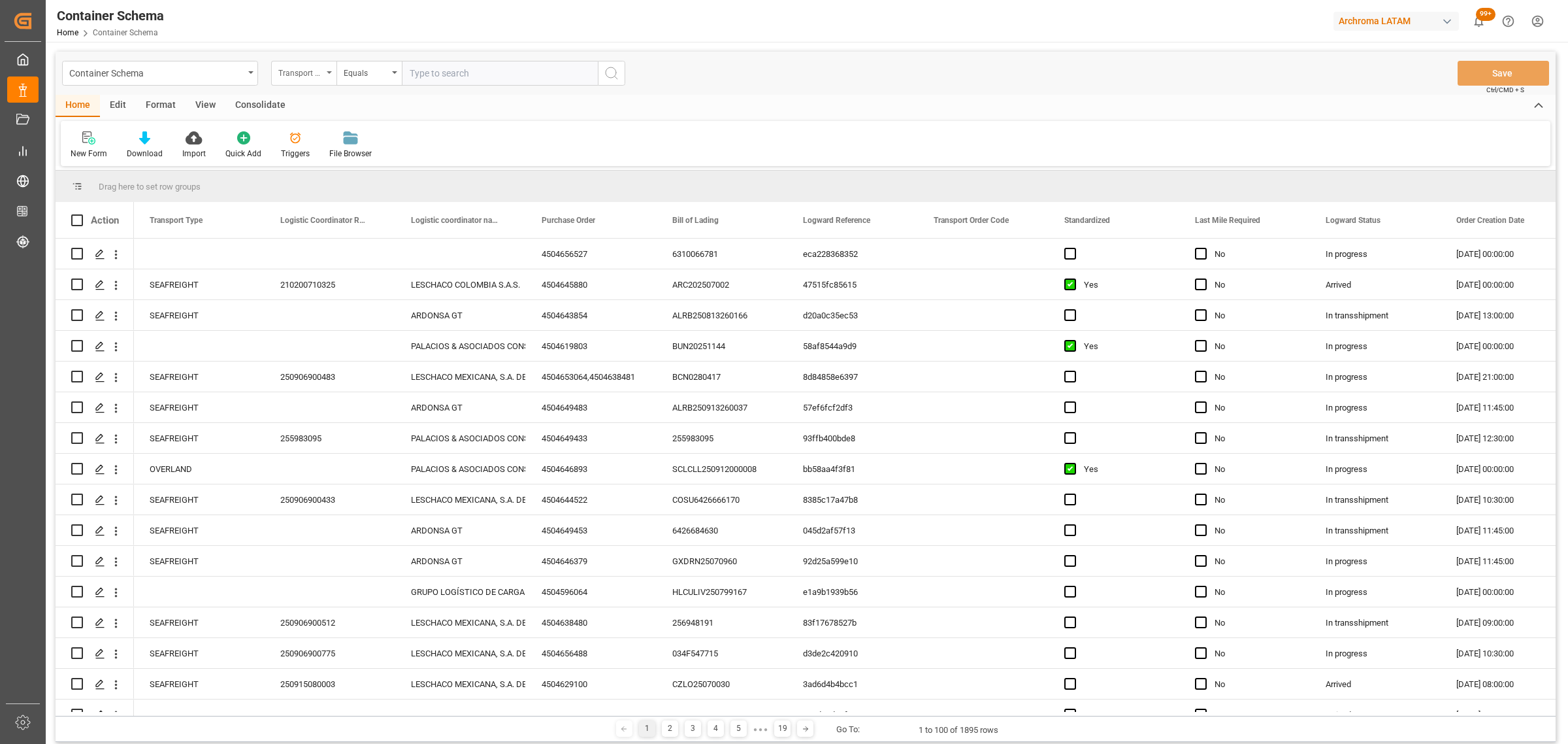
click at [298, 70] on div "Transport Type" at bounding box center [300, 72] width 44 height 15
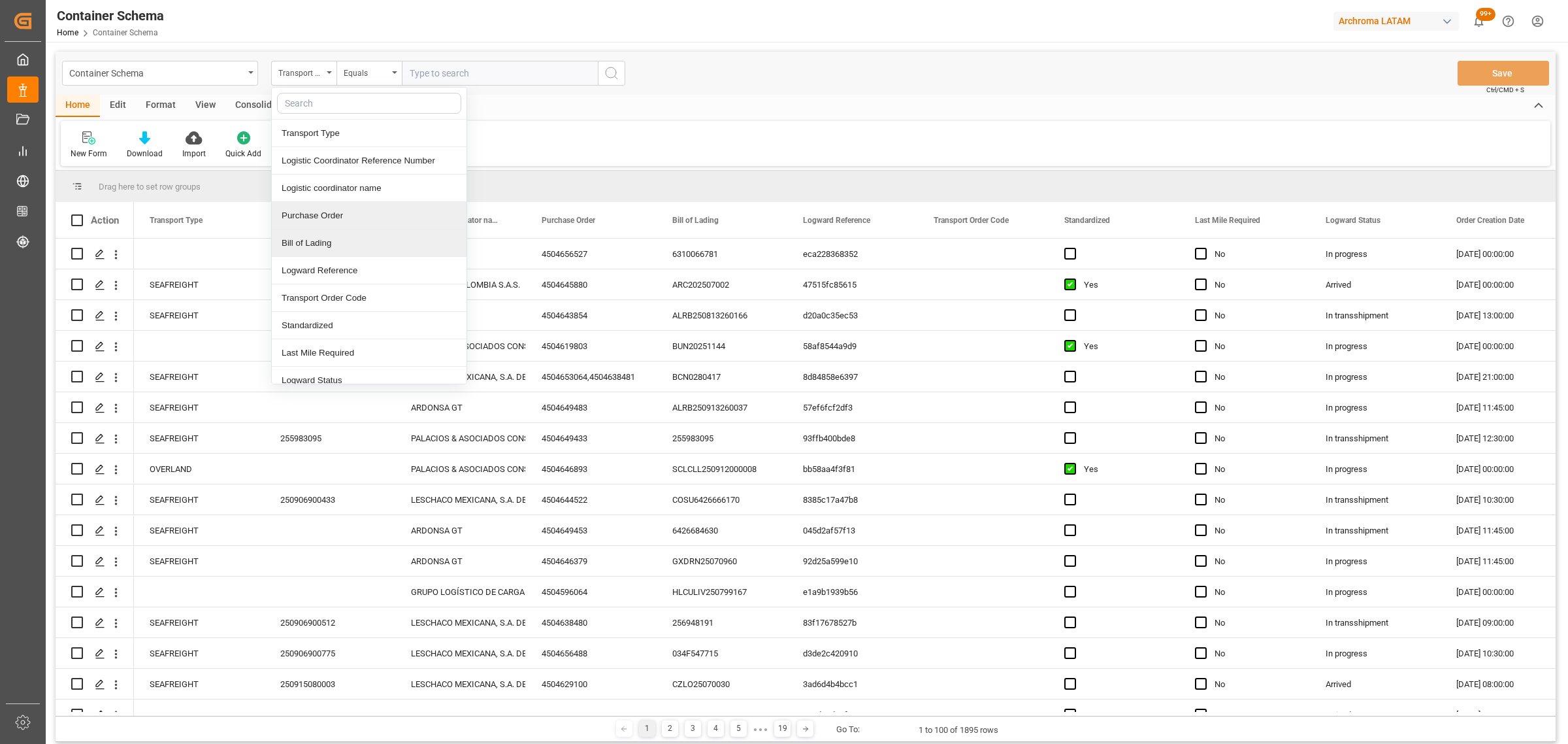
click at [331, 210] on div "Purchase Order" at bounding box center [369, 215] width 194 height 27
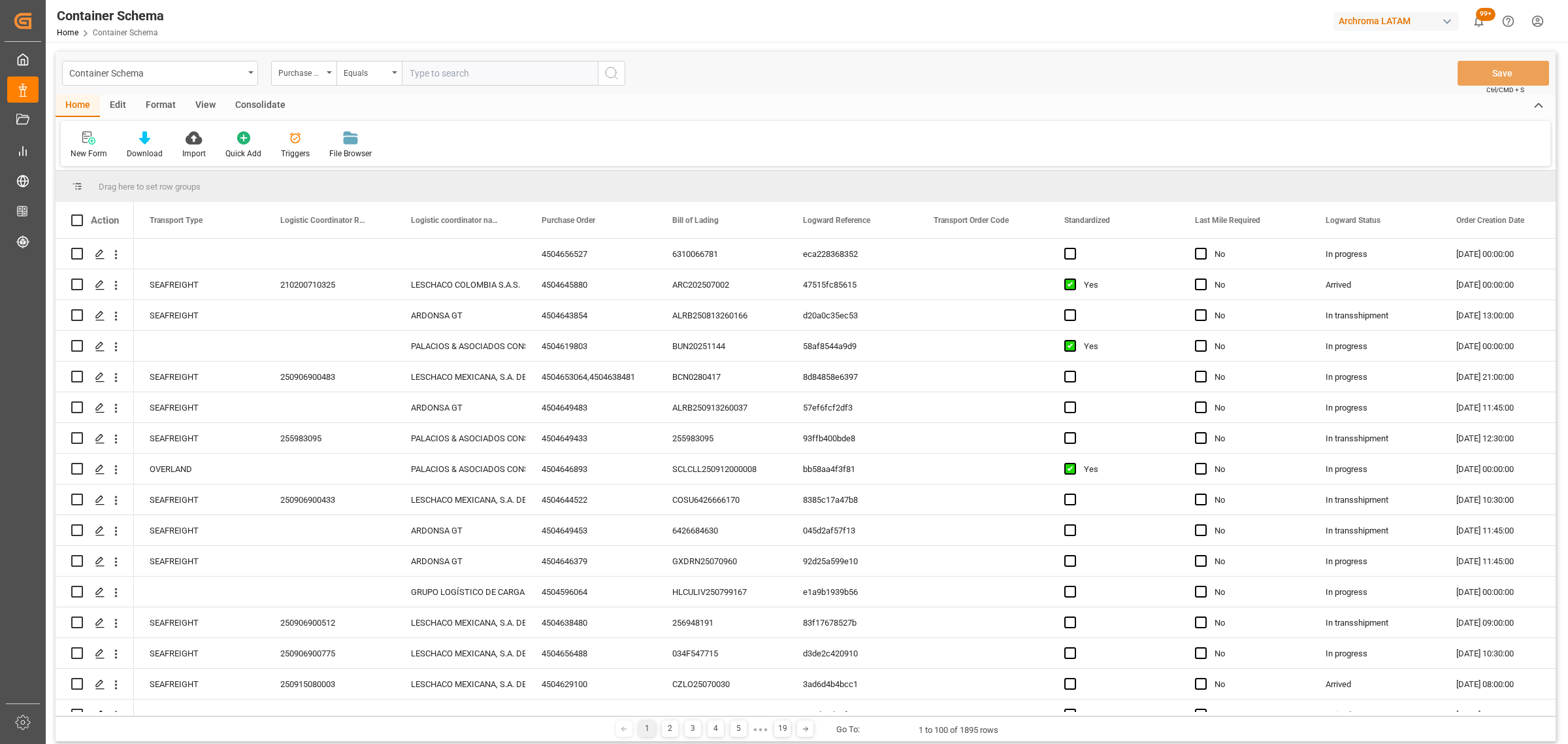
click at [359, 52] on div "Container Schema Purchase Order Equals Save Ctrl/CMD + S" at bounding box center [805, 73] width 1500 height 43
click at [369, 80] on div "Equals" at bounding box center [369, 73] width 65 height 25
click at [377, 161] on div "Fuzzy search" at bounding box center [434, 161] width 194 height 27
click at [469, 66] on input "text" at bounding box center [499, 73] width 196 height 25
paste input "4504634531"
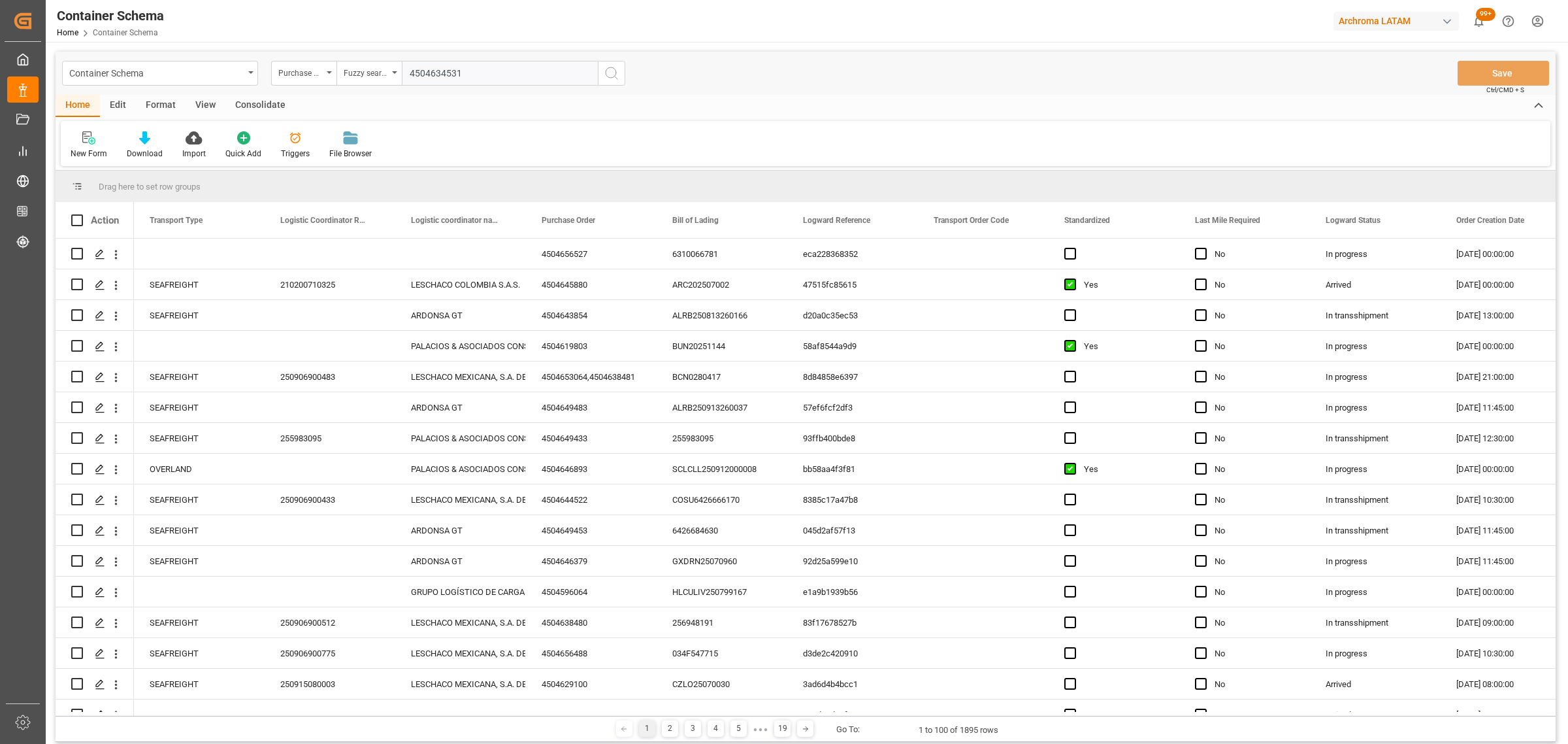
type input "4504634531"
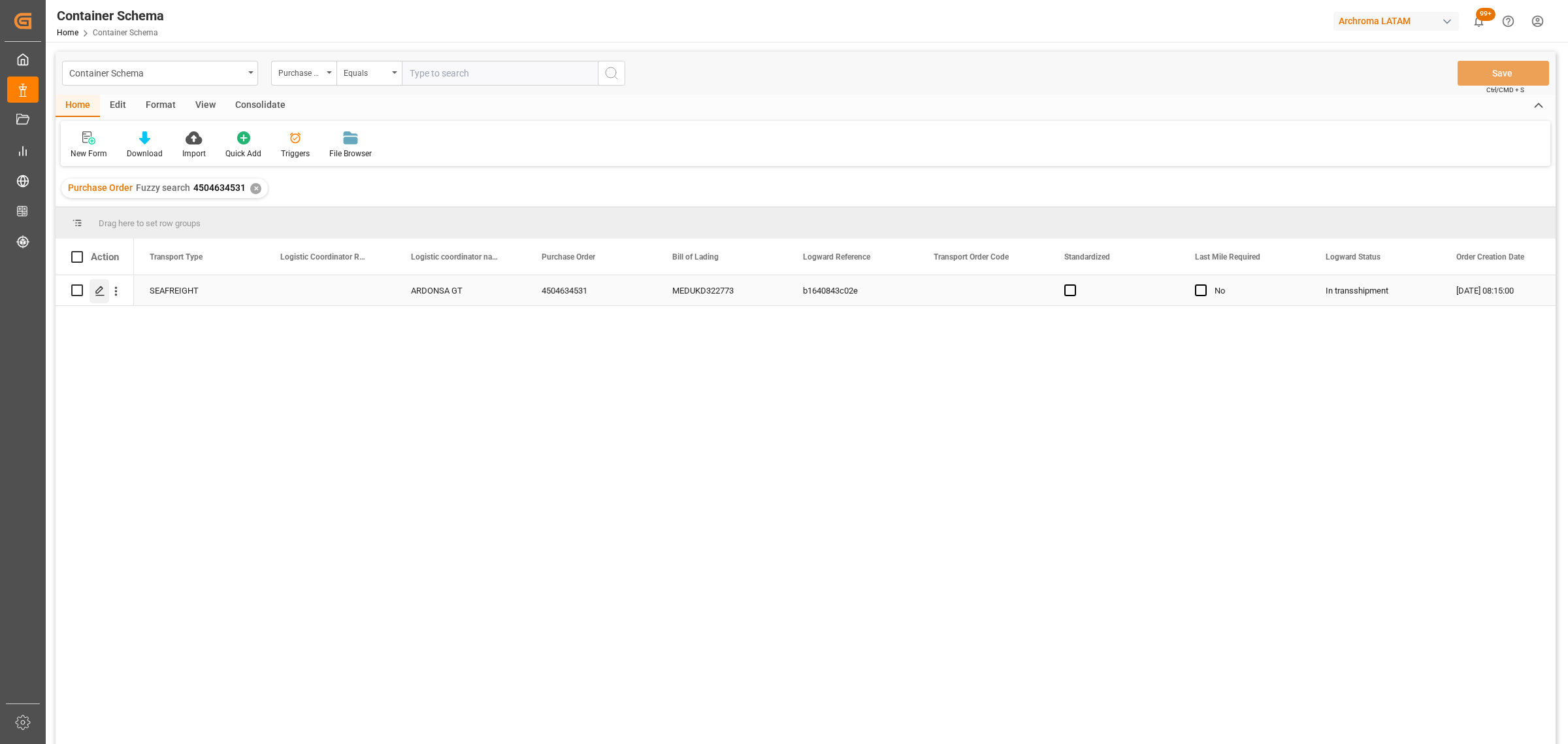
click at [100, 293] on icon "Press SPACE to select this row." at bounding box center [100, 291] width 11 height 11
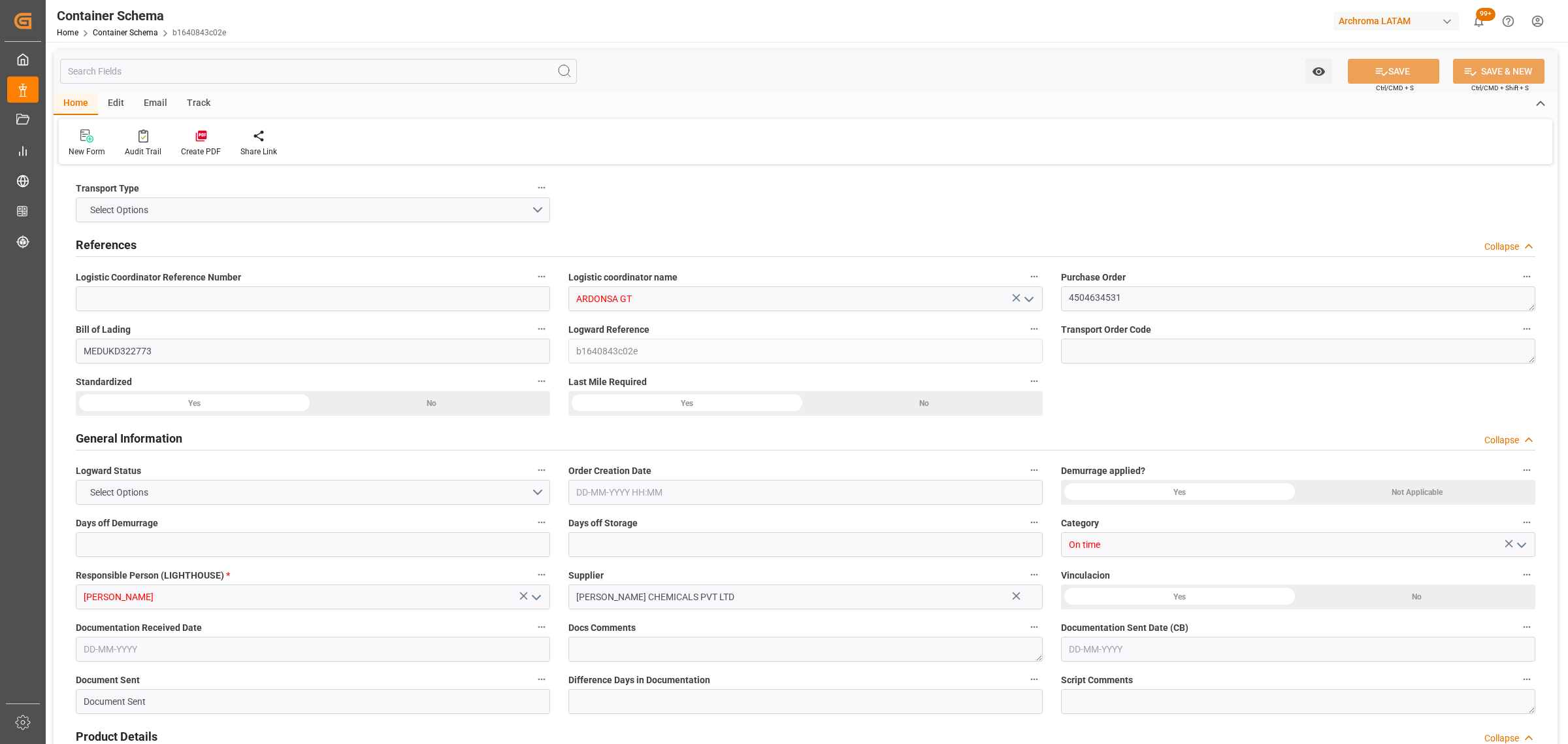
type input "0"
type input "1"
type input "14"
type input "15400"
type input "16170"
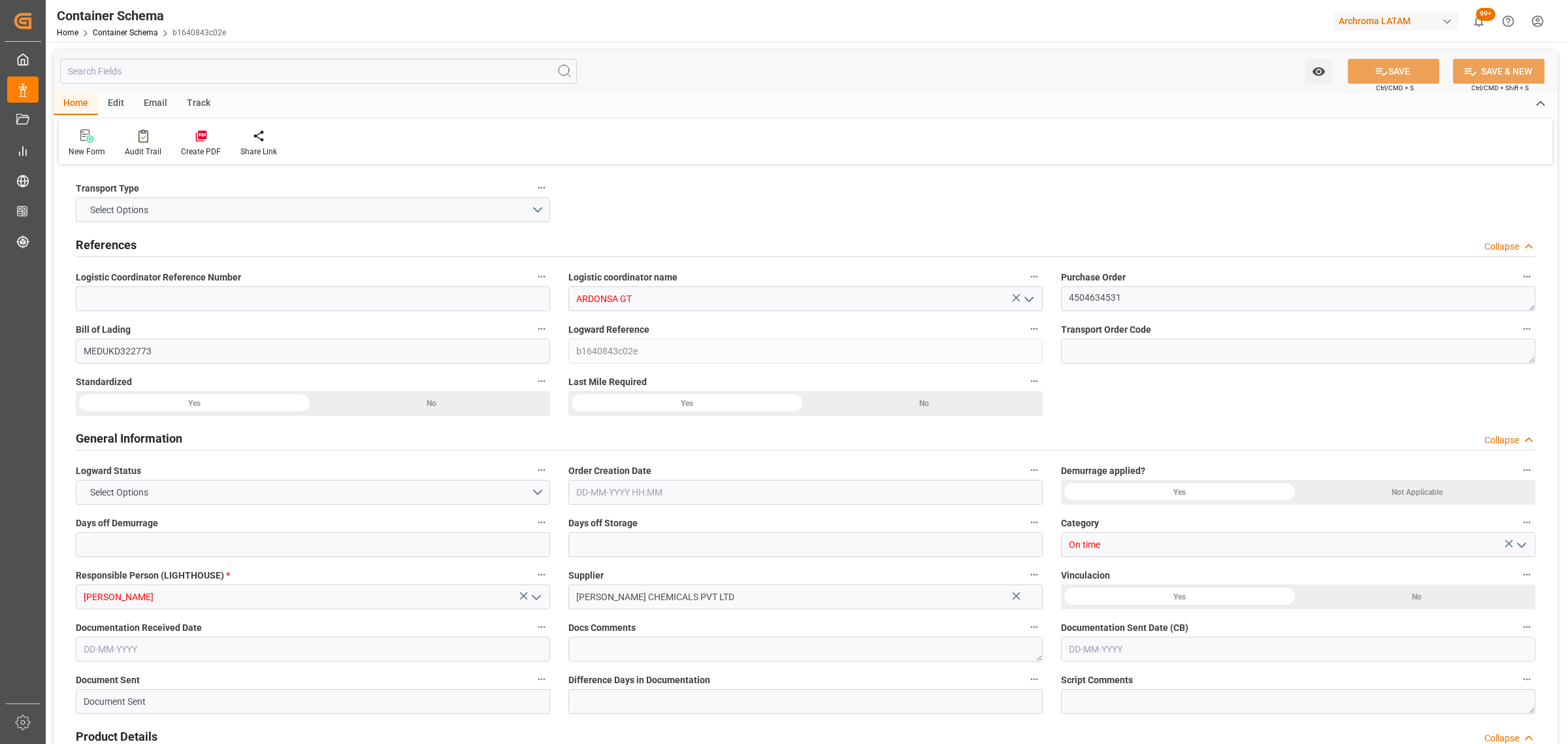
type input "MSC"
type input "Mediterranean Shipping Company"
type input "INHZR"
type input "GTPRQ"
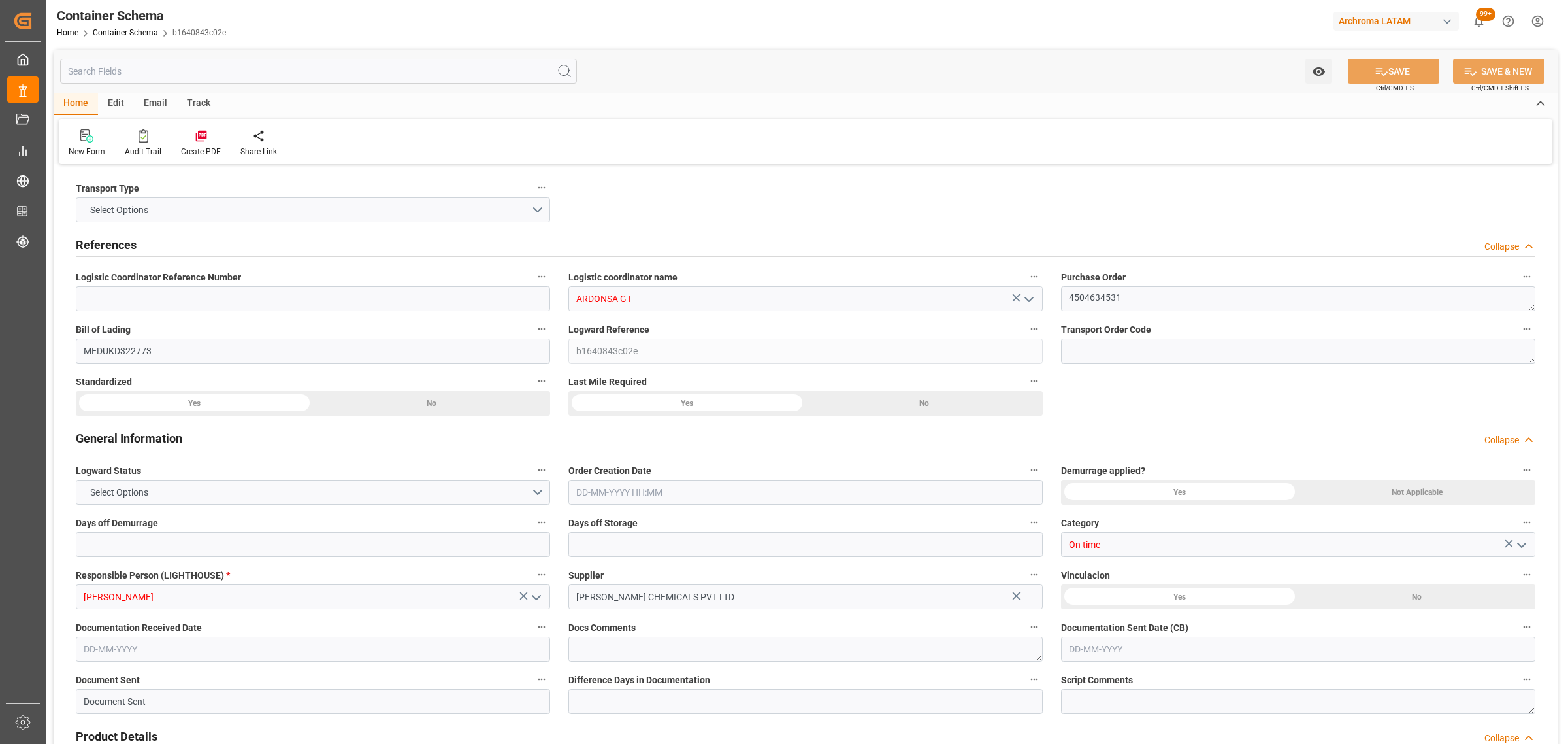
type input "9196838"
type input "[DATE] 08:15"
type input "[DATE]"
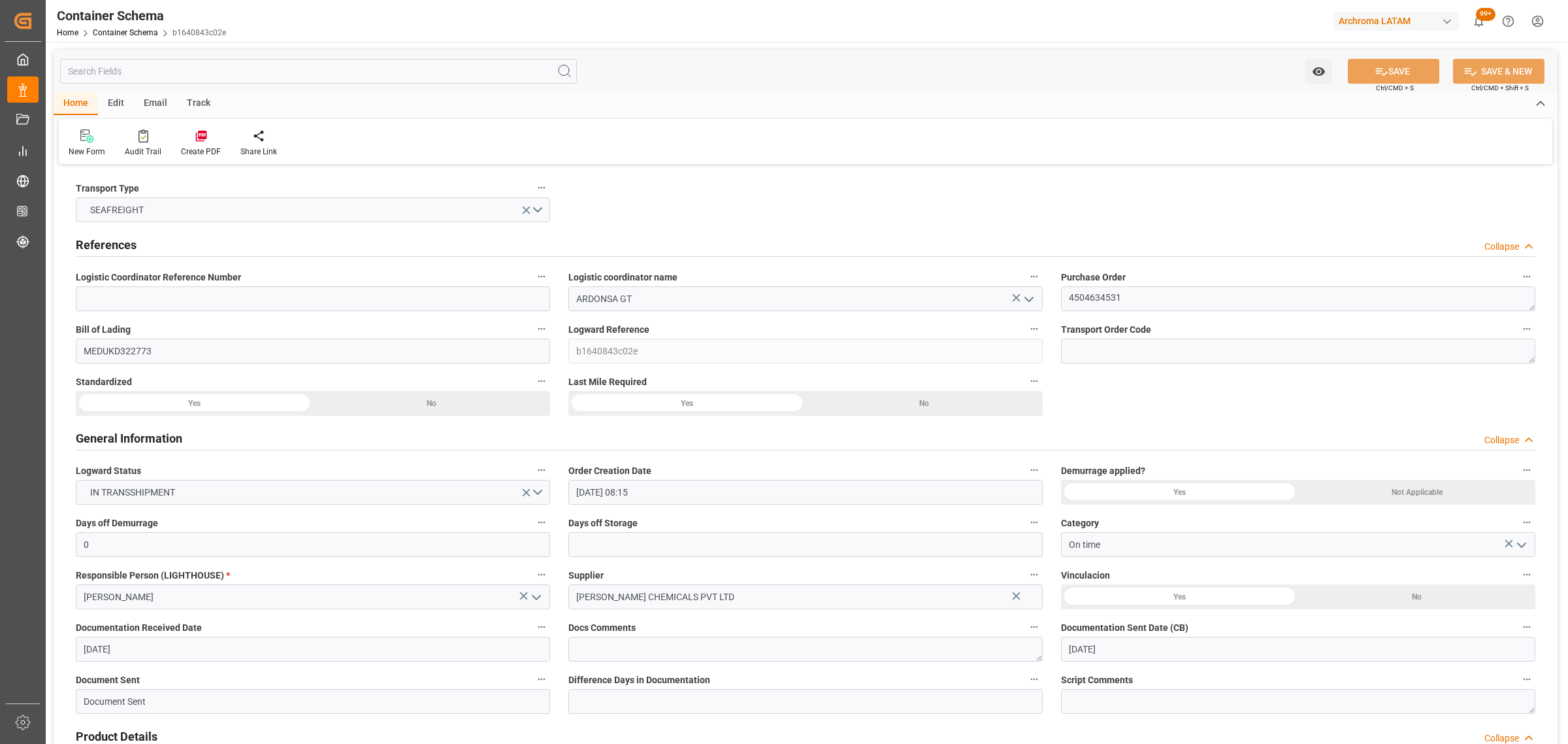
type input "[DATE]"
type input "[DATE] 00:00"
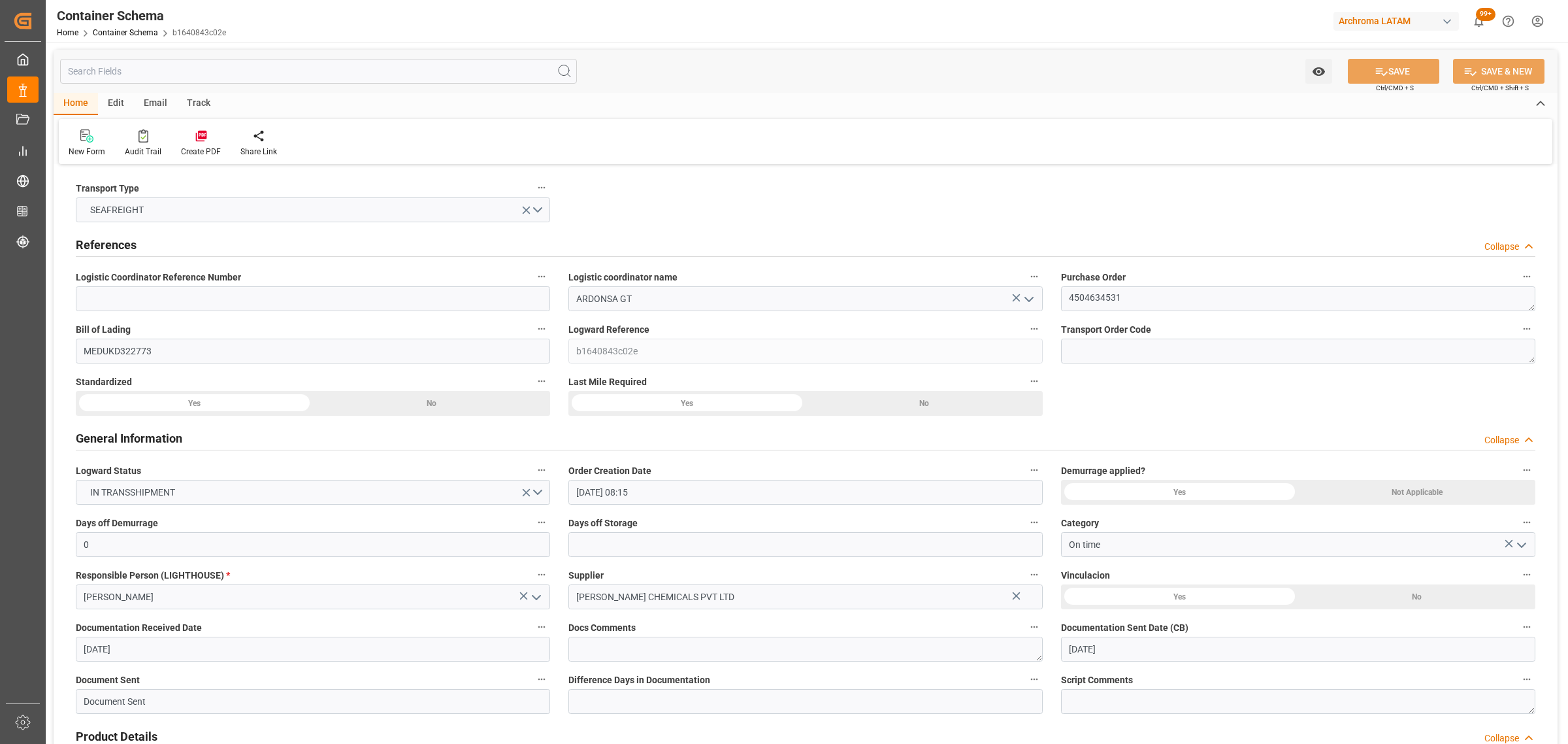
type input "[DATE] 00:00"
click at [200, 106] on div "Track" at bounding box center [198, 104] width 43 height 22
click at [86, 139] on icon at bounding box center [84, 136] width 13 height 13
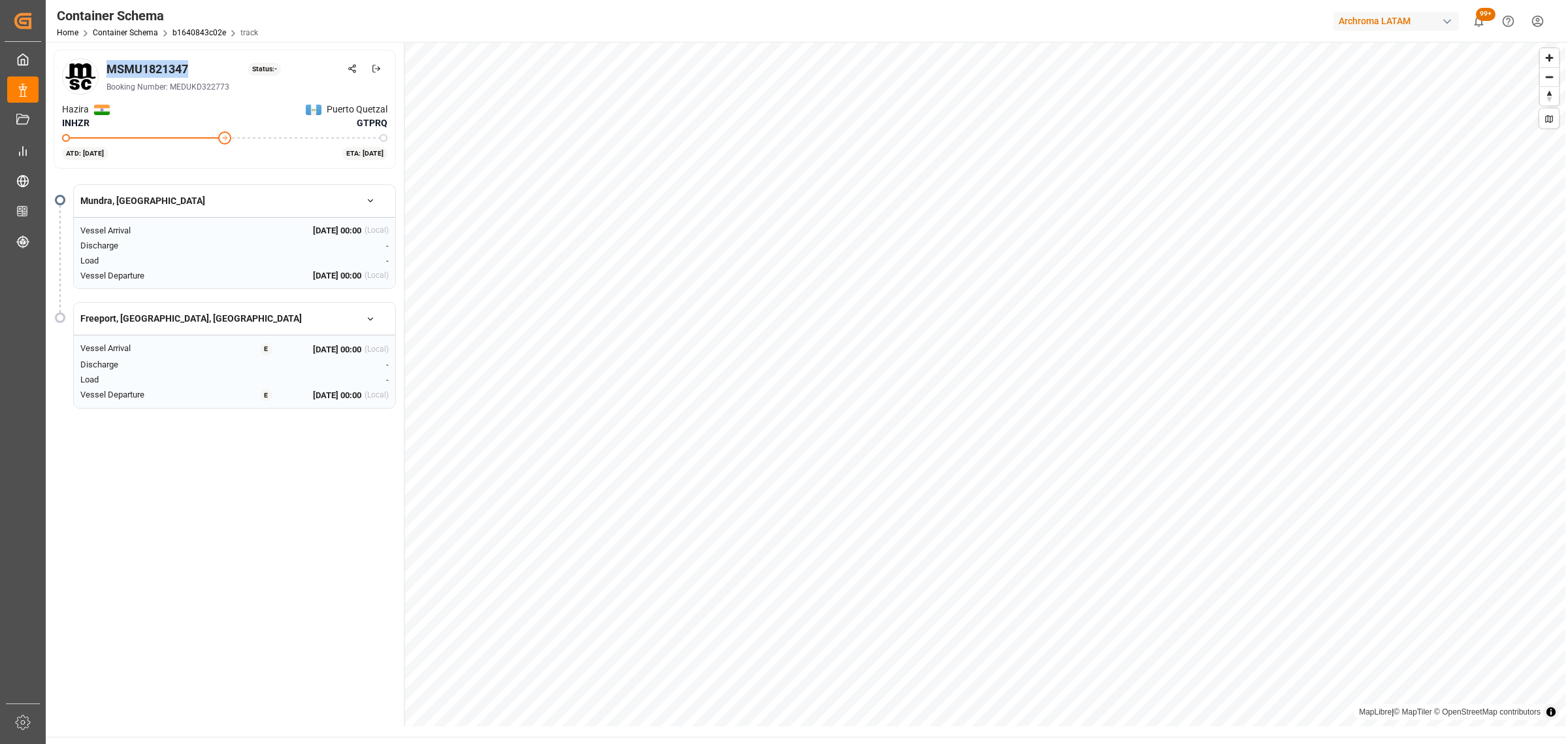
drag, startPoint x: 196, startPoint y: 67, endPoint x: 109, endPoint y: 67, distance: 87.0
click at [109, 67] on div "MSMU1821347 Status: -" at bounding box center [247, 69] width 281 height 18
copy div "MSMU1821347"
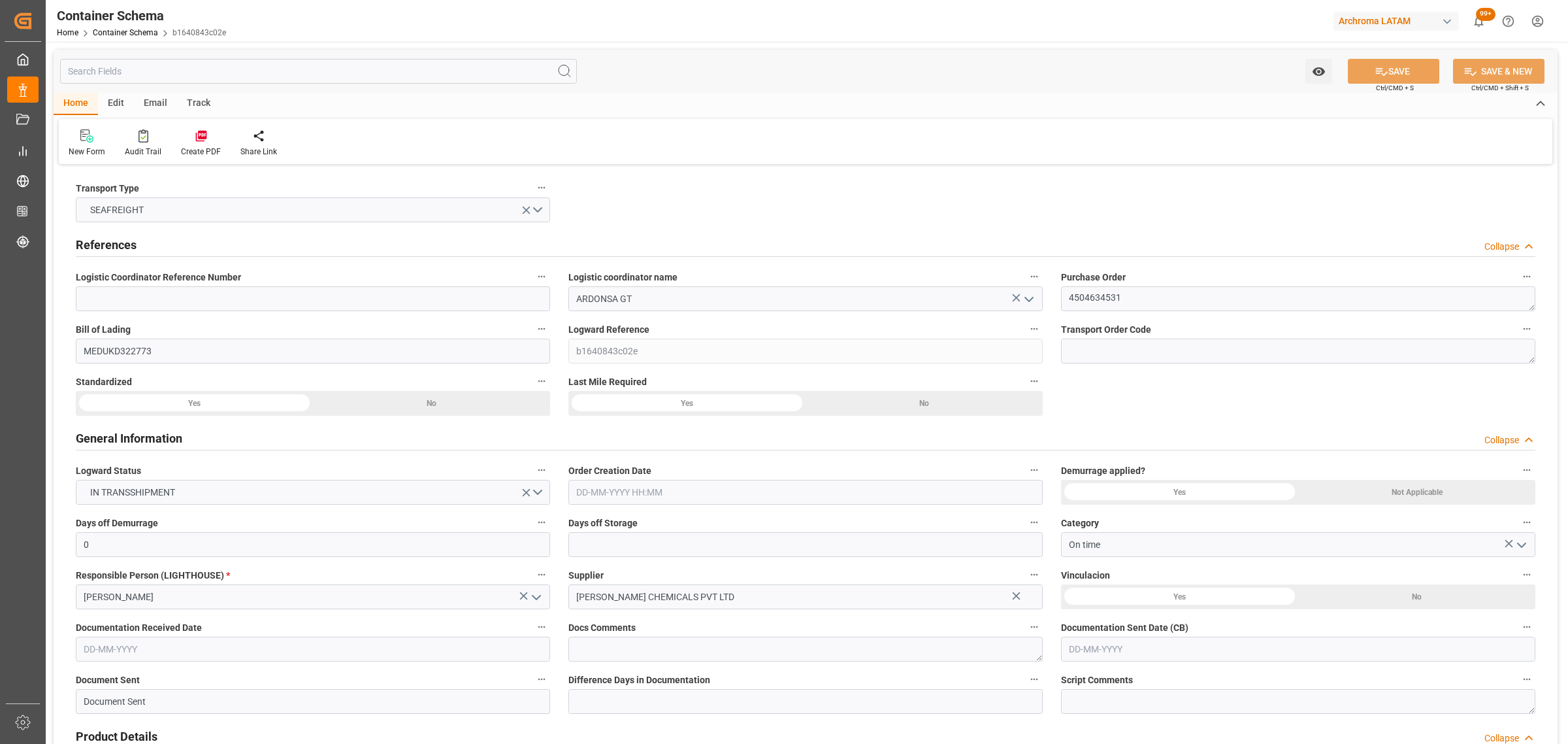
type input "0"
type input "1"
type input "14"
type input "15400"
type input "16170"
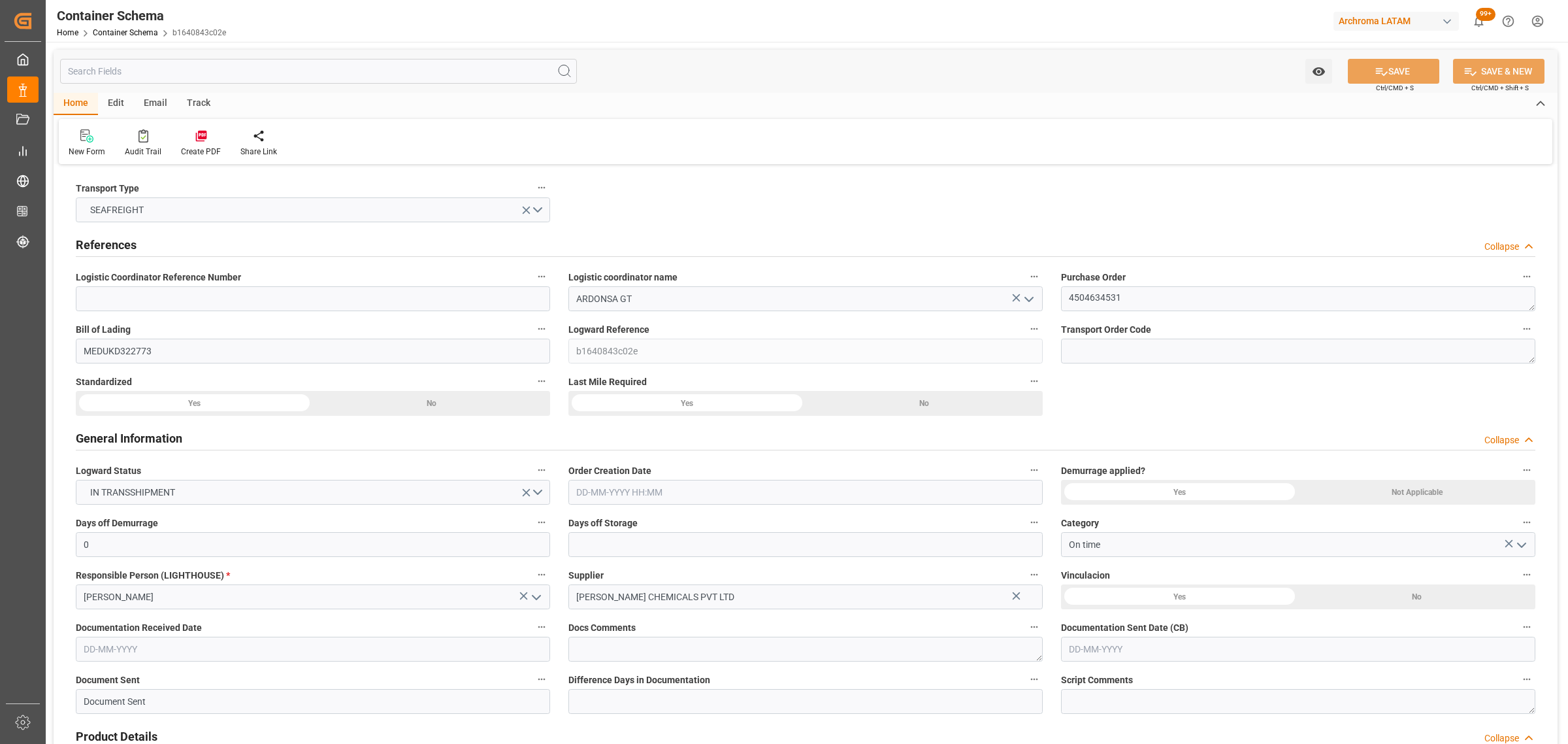
type input "MSC"
type input "Mediterranean Shipping Company"
type input "INHZR"
type input "GTPRQ"
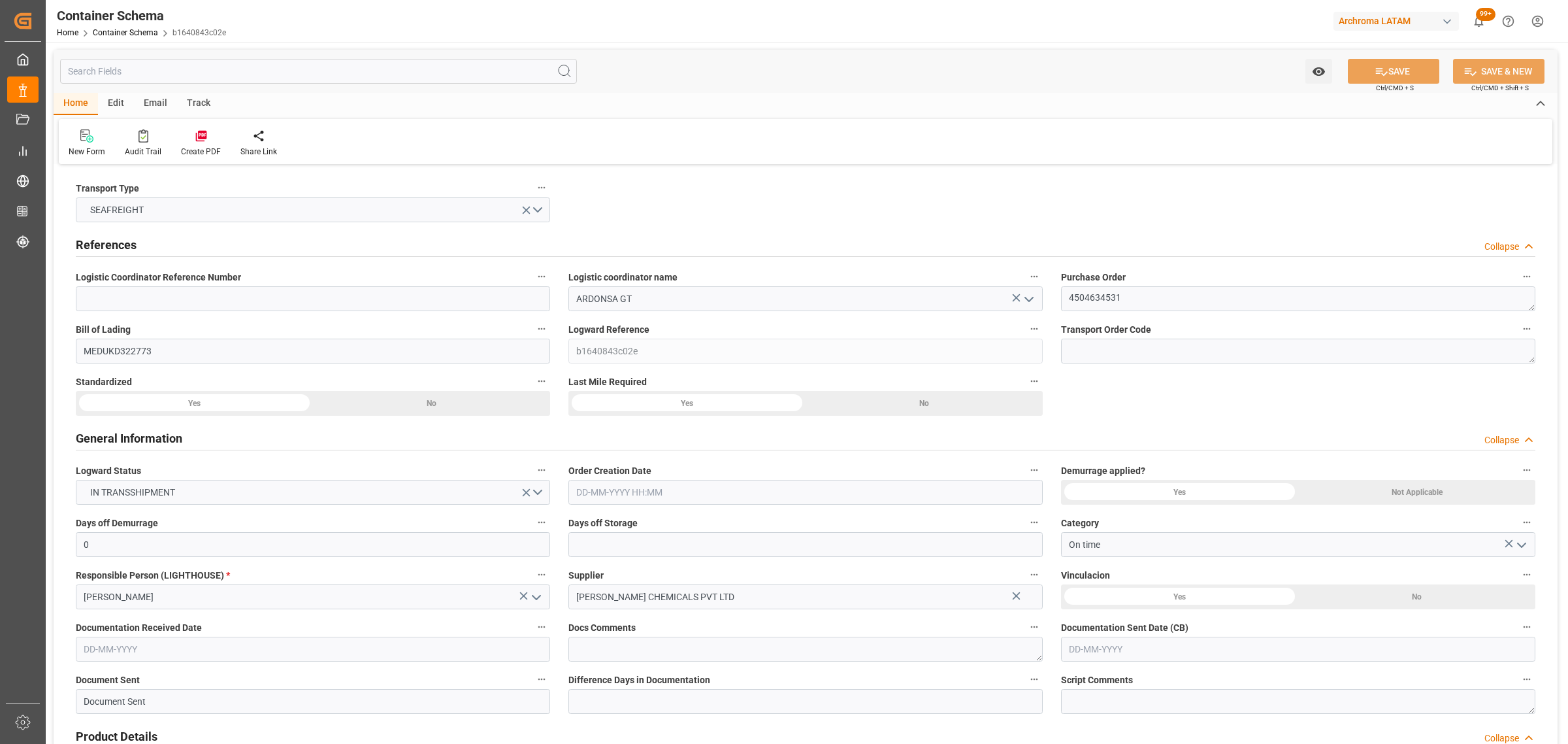
type input "9196838"
type input "[DATE] 08:15"
type input "[DATE]"
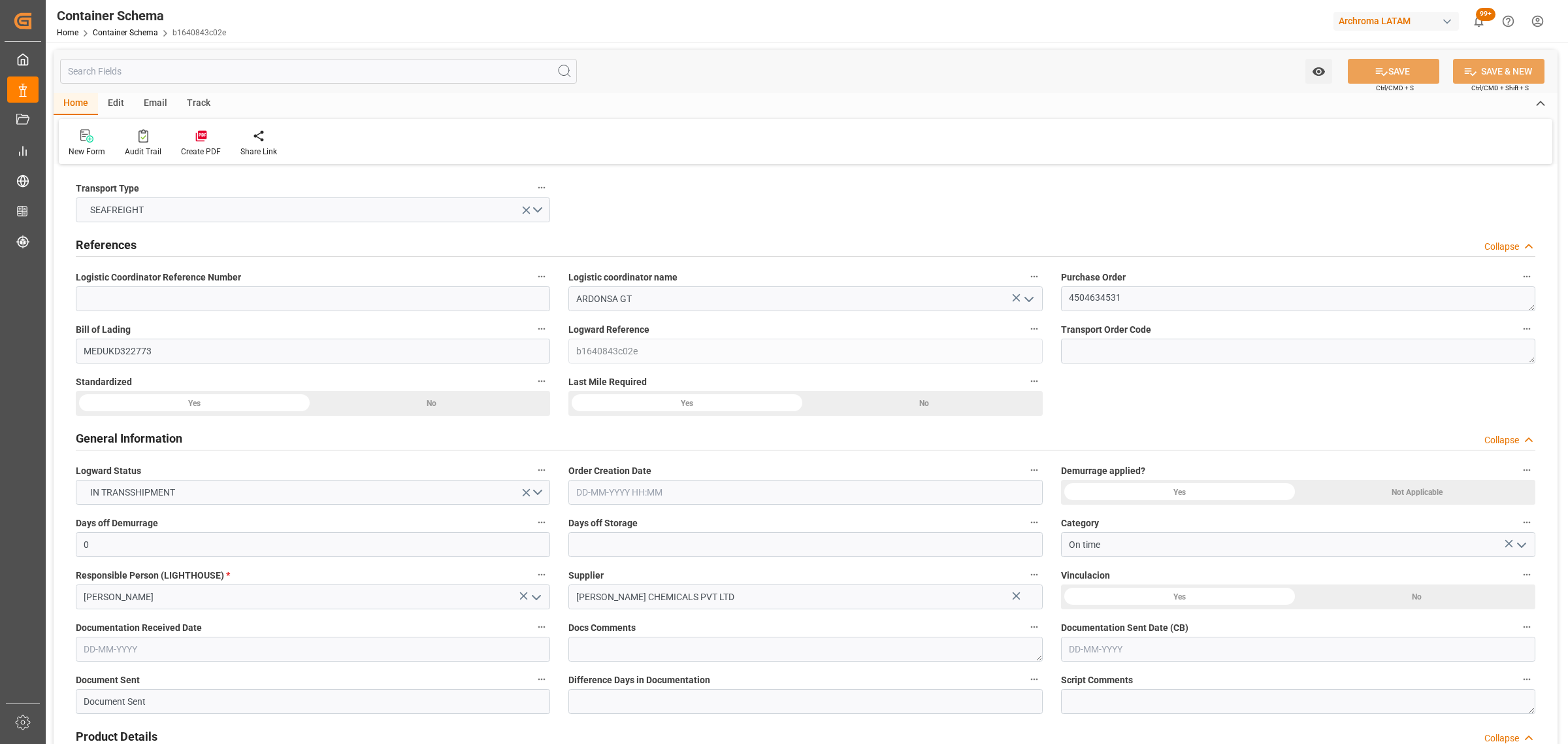
type input "[DATE]"
type input "[DATE] 00:00"
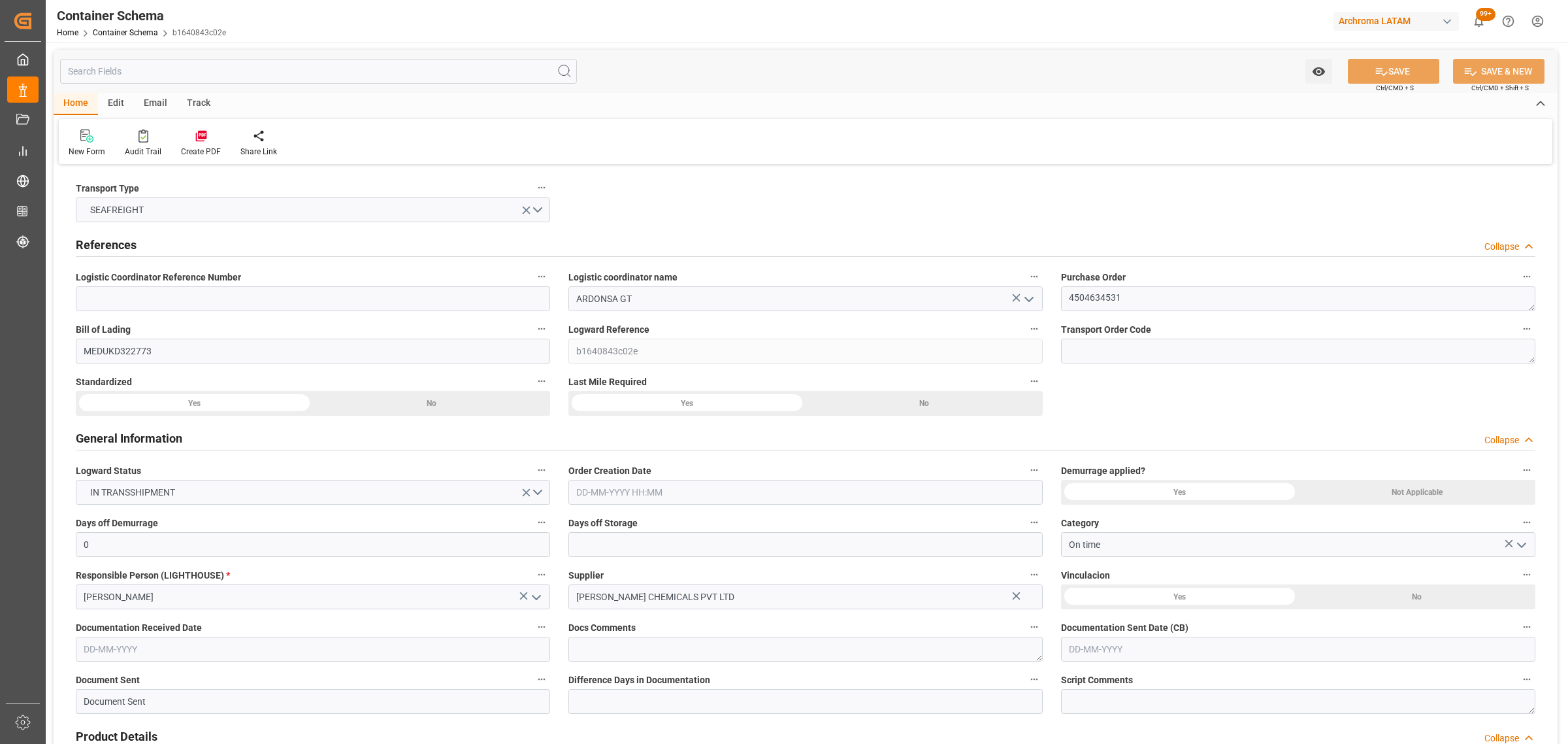
type input "[DATE] 00:00"
click at [145, 106] on div "Email" at bounding box center [155, 104] width 43 height 22
click at [106, 139] on div at bounding box center [88, 135] width 40 height 14
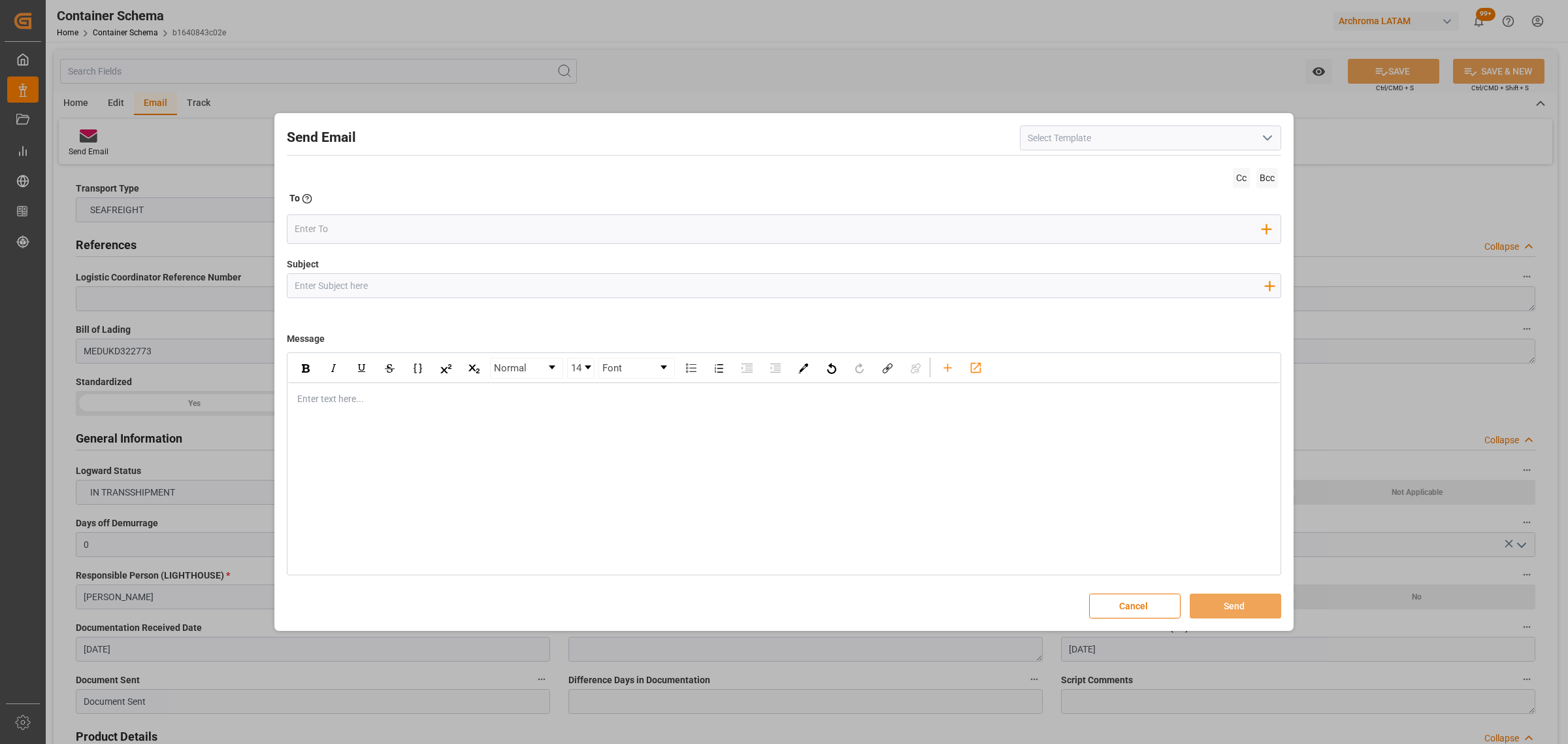
click at [467, 291] on input "Subject" at bounding box center [779, 285] width 983 height 23
click at [400, 285] on input "Subject" at bounding box center [779, 285] width 983 height 23
paste input "PUERTO QUETZAL|| Cambio de ETA [DATE] 00:00:00 | PO 4504634531 | TEXTIL |CONTEN…"
click at [488, 284] on input "PUERTO QUETZAL|| Cambio de ETA [DATE] 00:00:00 | PO 4504634531 | TEXTIL |CONTEN…" at bounding box center [779, 285] width 983 height 23
drag, startPoint x: 523, startPoint y: 287, endPoint x: 487, endPoint y: 285, distance: 36.1
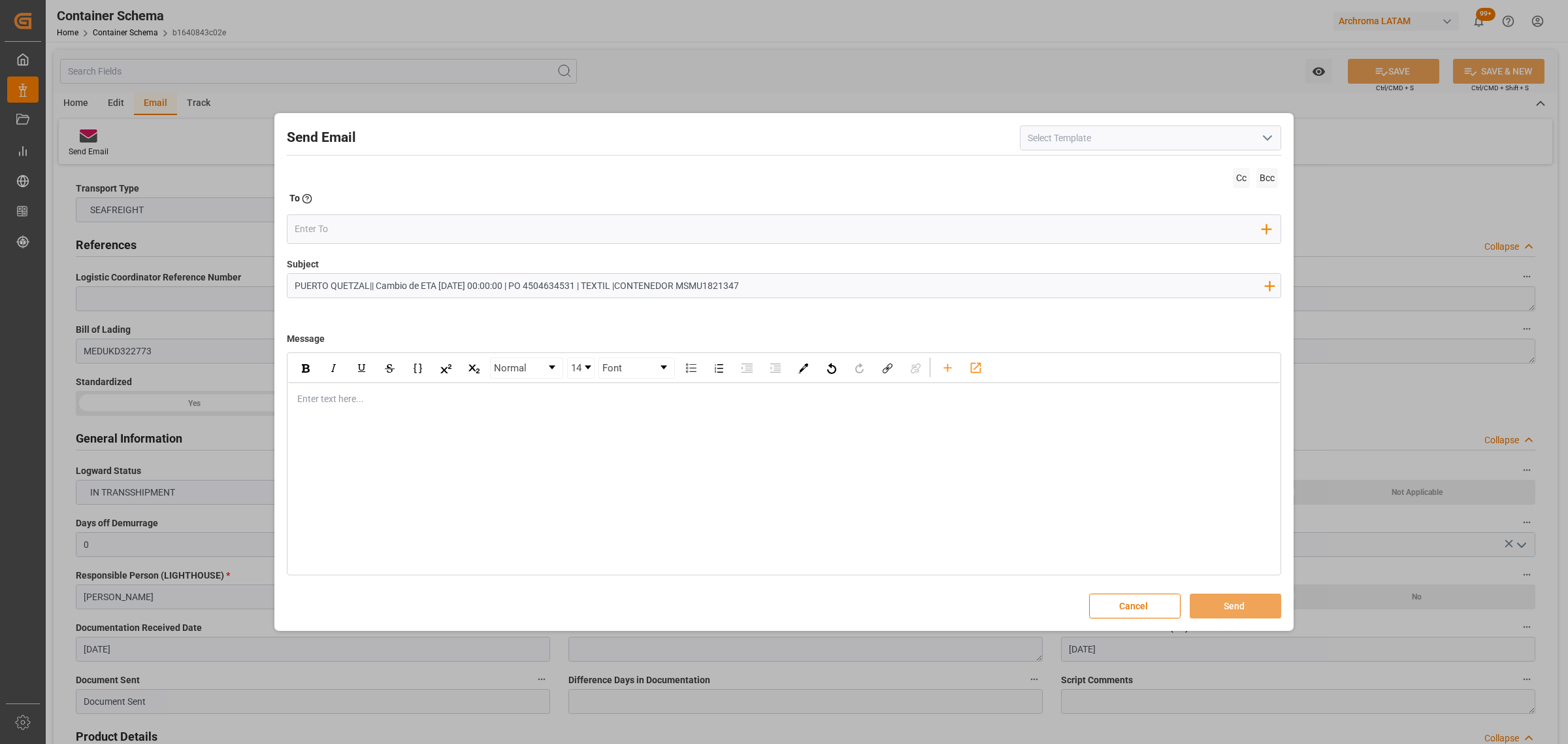
click at [487, 285] on input "PUERTO QUETZAL|| Cambio de ETA [DATE] 00:00:00 | PO 4504634531 | TEXTIL |CONTEN…" at bounding box center [779, 285] width 983 height 23
click at [598, 282] on input "PUERTO QUETZAL|| Cambio de ETA [DATE] | PO 4504634531 | TEXTIL |CONTENEDOR MSMU…" at bounding box center [779, 285] width 983 height 23
click at [605, 284] on input "PUERTO QUETZAL|| Cambio de ETA [DATE] | PO 4504634531 | TEXTIL |CONTENEDOR MSMU…" at bounding box center [779, 285] width 983 height 23
click at [598, 289] on input "PUERTO QUETZAL|| Cambio de ETA [DATE] | PO 4504634531 | TEXTIL | CONTENEDOR MSM…" at bounding box center [779, 285] width 983 height 23
click at [600, 288] on input "PUERTO QUETZAL|| Cambio de ETA [DATE] | PO 4504634531 | TEXTIL | CONTENEDOR MSM…" at bounding box center [779, 285] width 983 height 23
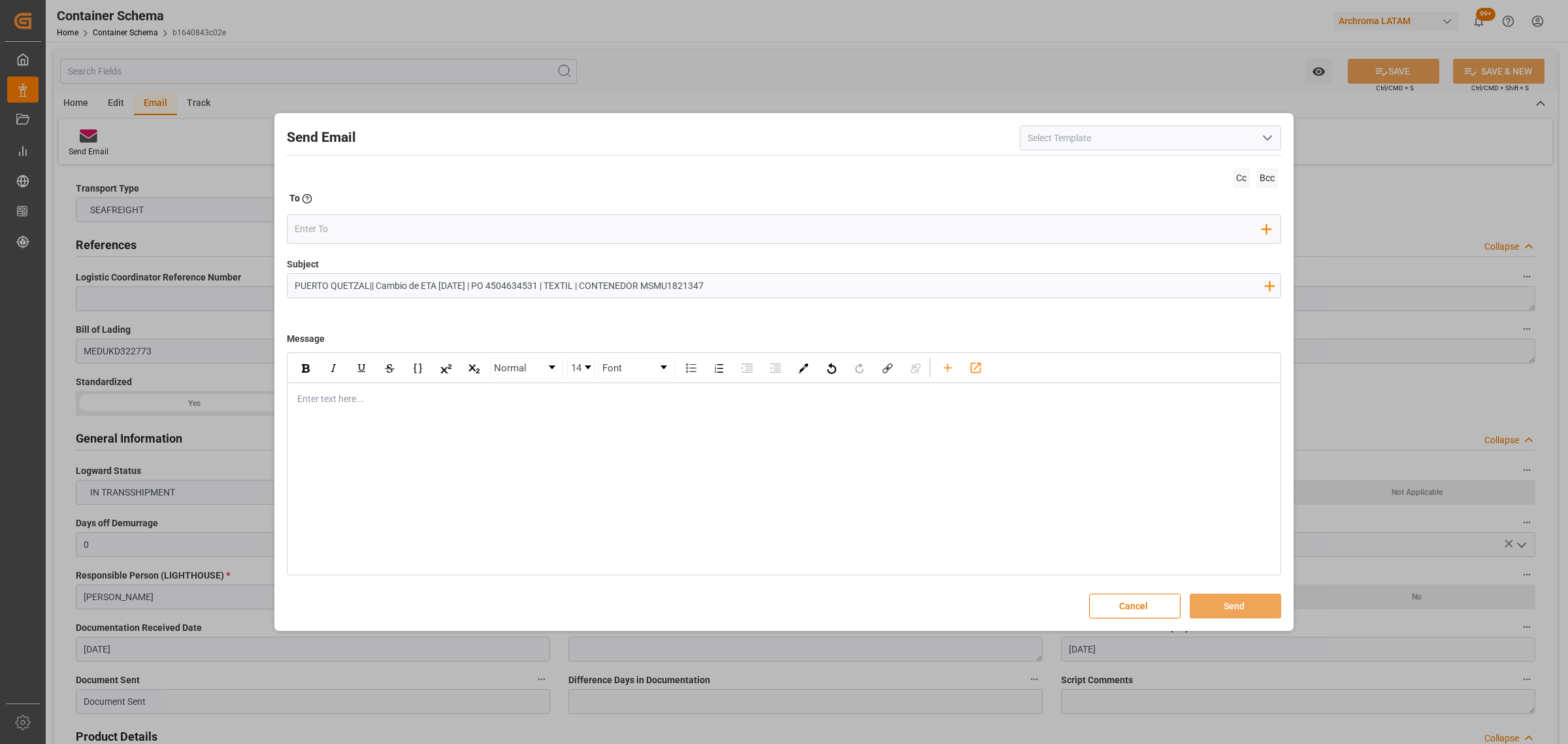
type input "PUERTO QUETZAL|| Cambio de ETA [DATE] | PO 4504634531 | TEXTIL | CONTENEDOR MSM…"
click at [389, 392] on div "Enter text here..." at bounding box center [783, 399] width 992 height 32
click at [328, 400] on div "rdw-editor" at bounding box center [784, 399] width 972 height 14
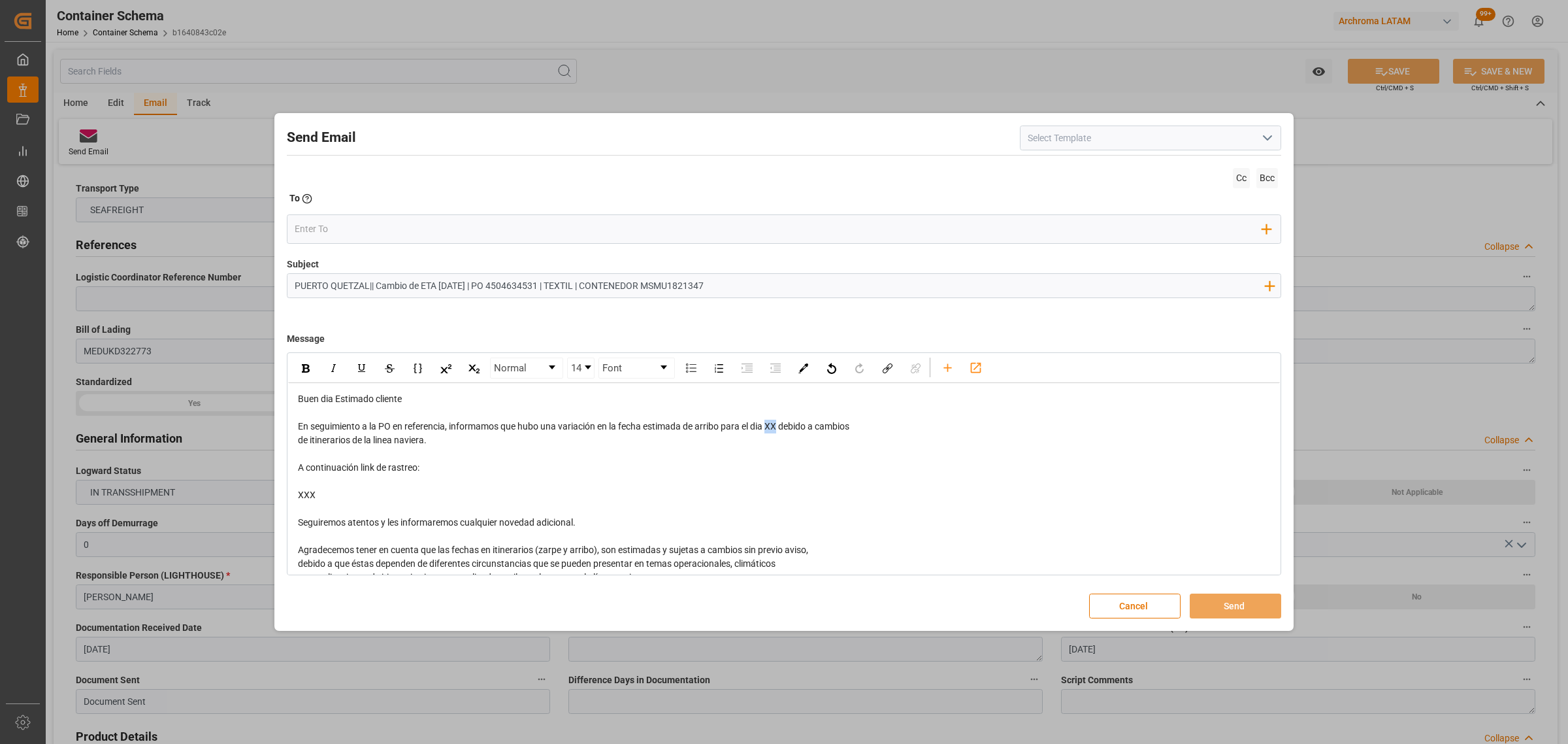
drag, startPoint x: 777, startPoint y: 428, endPoint x: 768, endPoint y: 427, distance: 9.1
click at [768, 427] on span "En seguimiento a la PO en referencia, informamos que hubo una variación en la f…" at bounding box center [573, 426] width 551 height 11
drag, startPoint x: 351, startPoint y: 495, endPoint x: 273, endPoint y: 453, distance: 88.6
click at [273, 453] on div "Send Email Cc Bcc To Enter the TO Email address Add Field to To Subject PUERTO …" at bounding box center [784, 372] width 1568 height 744
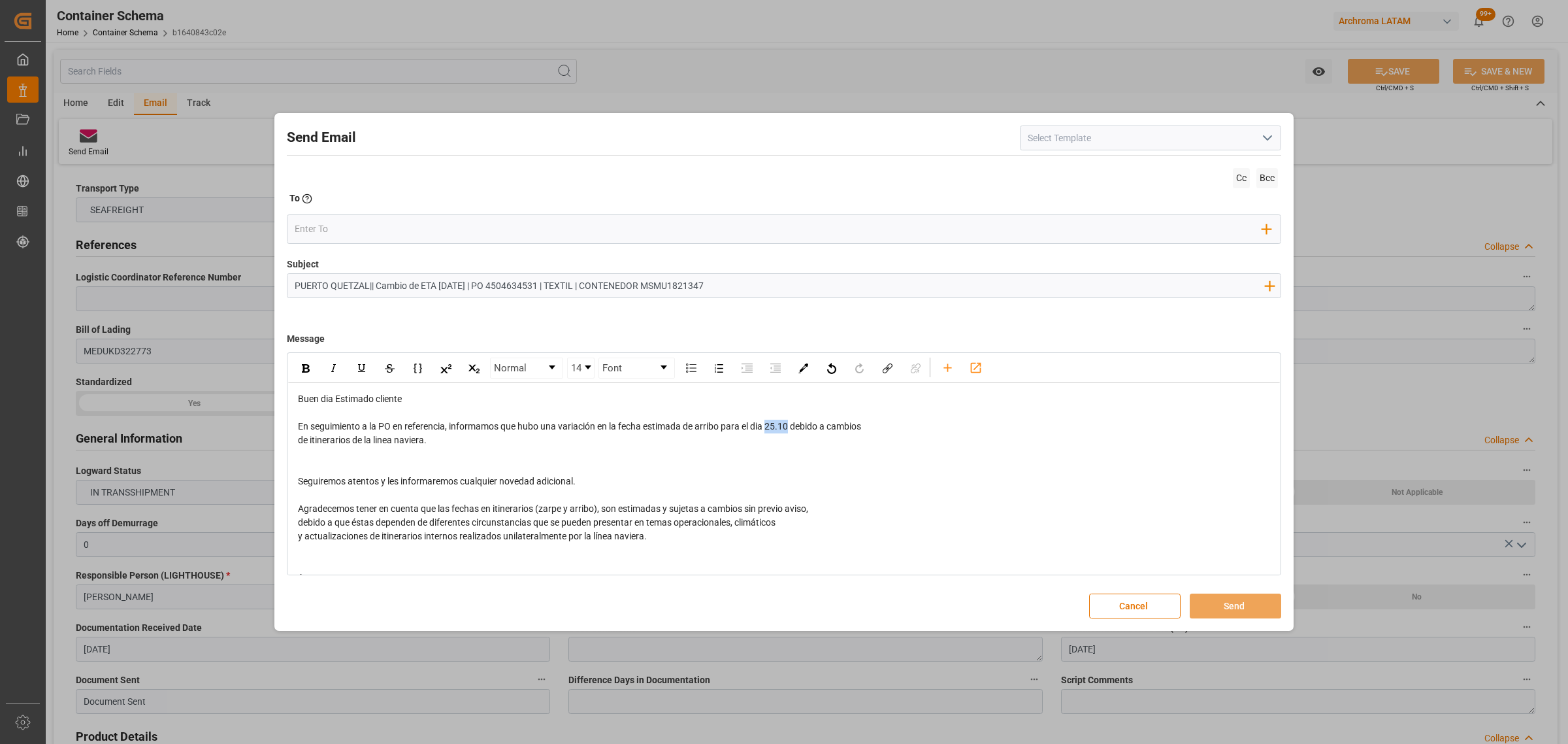
drag, startPoint x: 791, startPoint y: 428, endPoint x: 769, endPoint y: 429, distance: 22.0
click at [769, 429] on span "En seguimiento a la PO en referencia, informamos que hubo una variación en la f…" at bounding box center [579, 426] width 563 height 11
click at [295, 368] on div "rdw-inline-control" at bounding box center [305, 368] width 23 height 20
click at [321, 227] on input "email" at bounding box center [779, 229] width 968 height 20
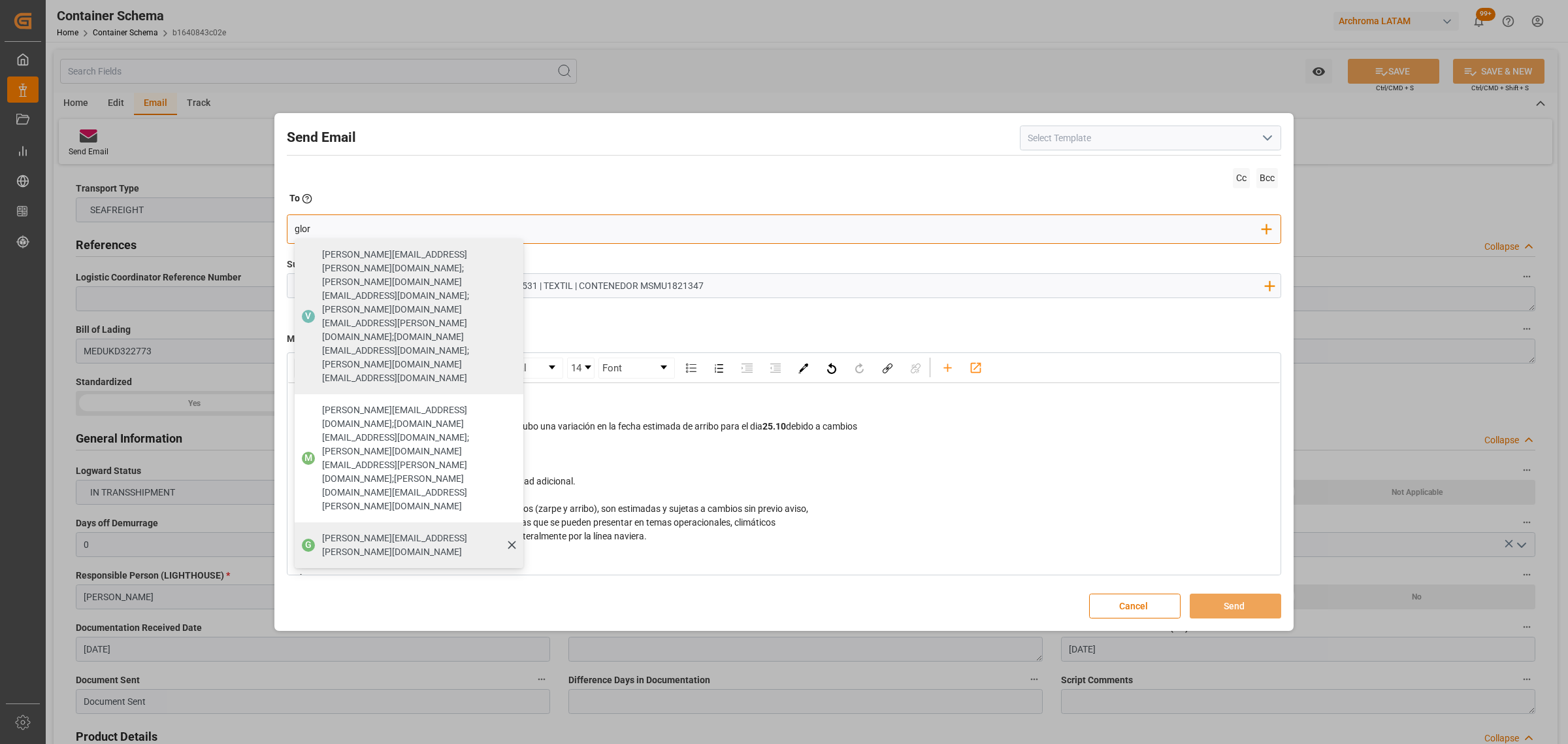
type input "glor"
click at [389, 532] on span "[PERSON_NAME][EMAIL_ADDRESS][PERSON_NAME][DOMAIN_NAME]" at bounding box center [419, 545] width 192 height 27
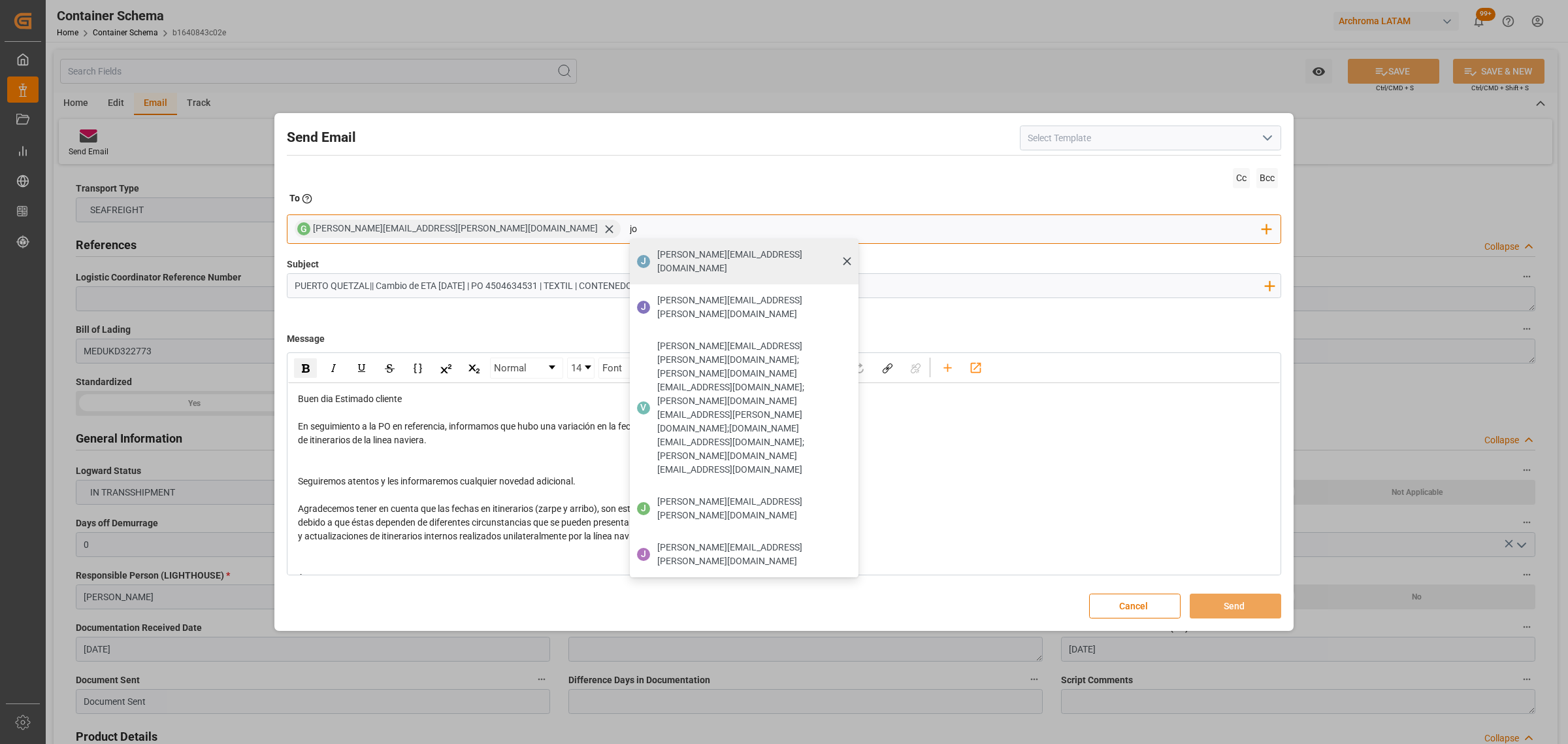
type input "jo"
click at [657, 253] on span "[PERSON_NAME][EMAIL_ADDRESS][DOMAIN_NAME]" at bounding box center [753, 261] width 192 height 27
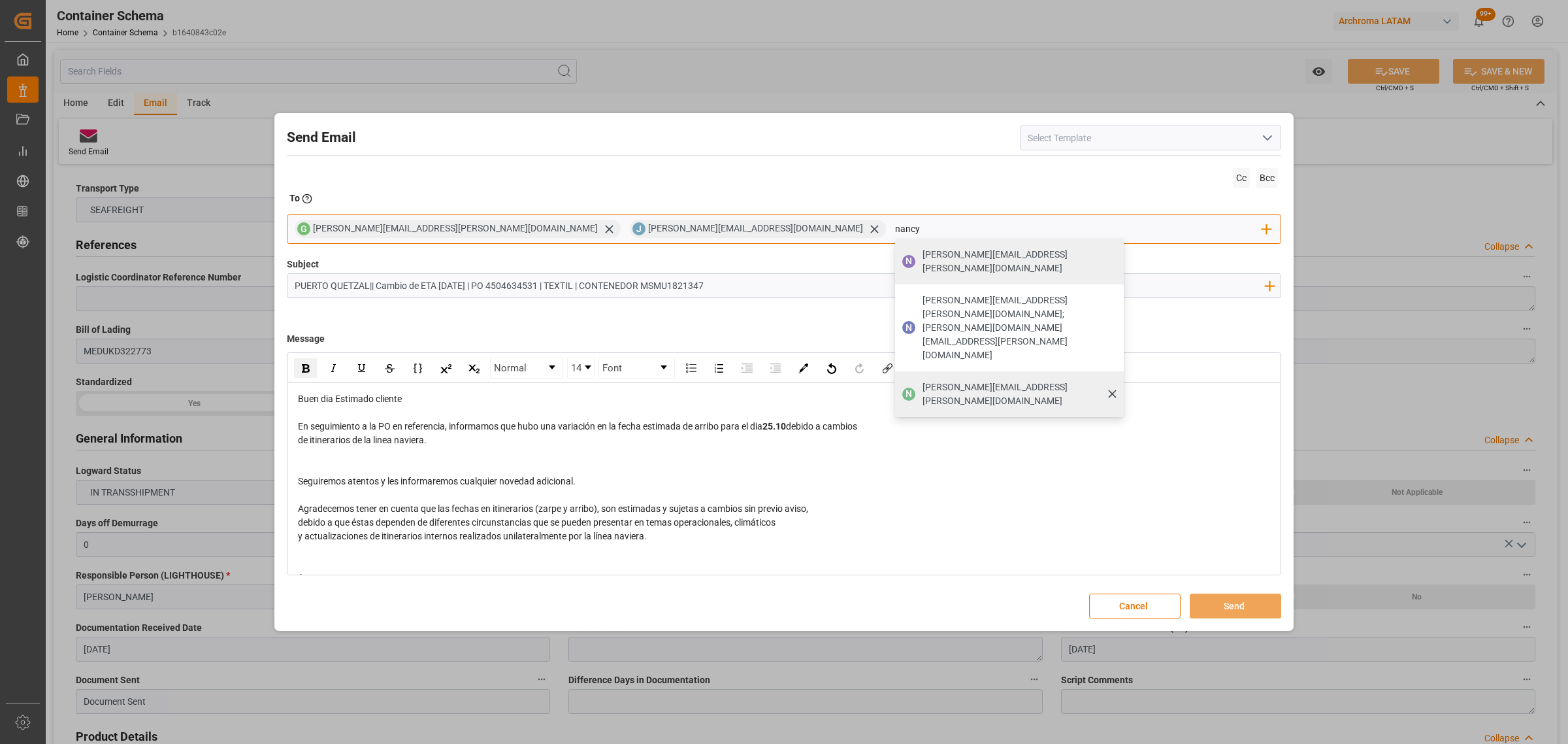
type input "nancy"
click at [918, 376] on div "[PERSON_NAME][EMAIL_ADDRESS][PERSON_NAME][DOMAIN_NAME]" at bounding box center [1018, 394] width 201 height 37
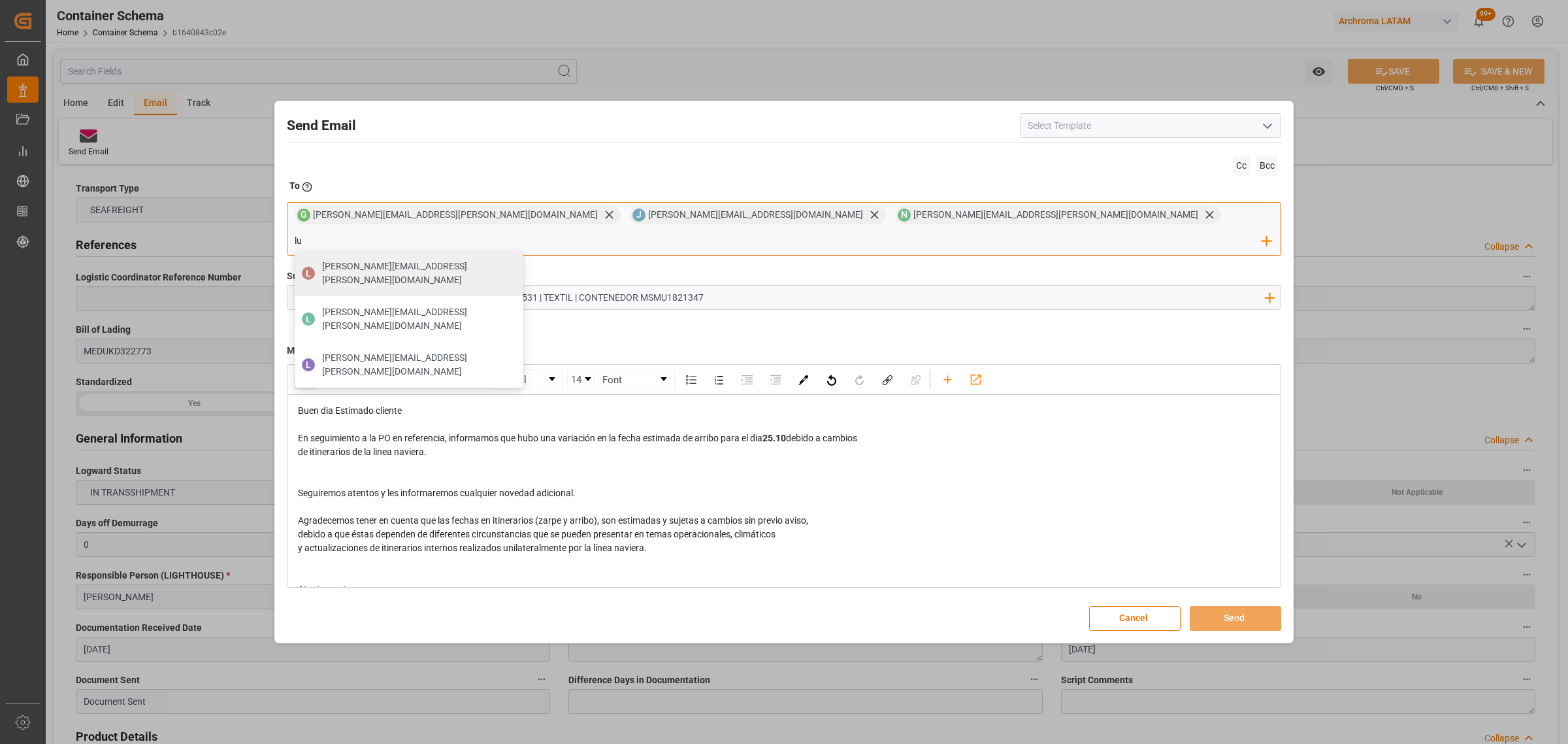
type input "l"
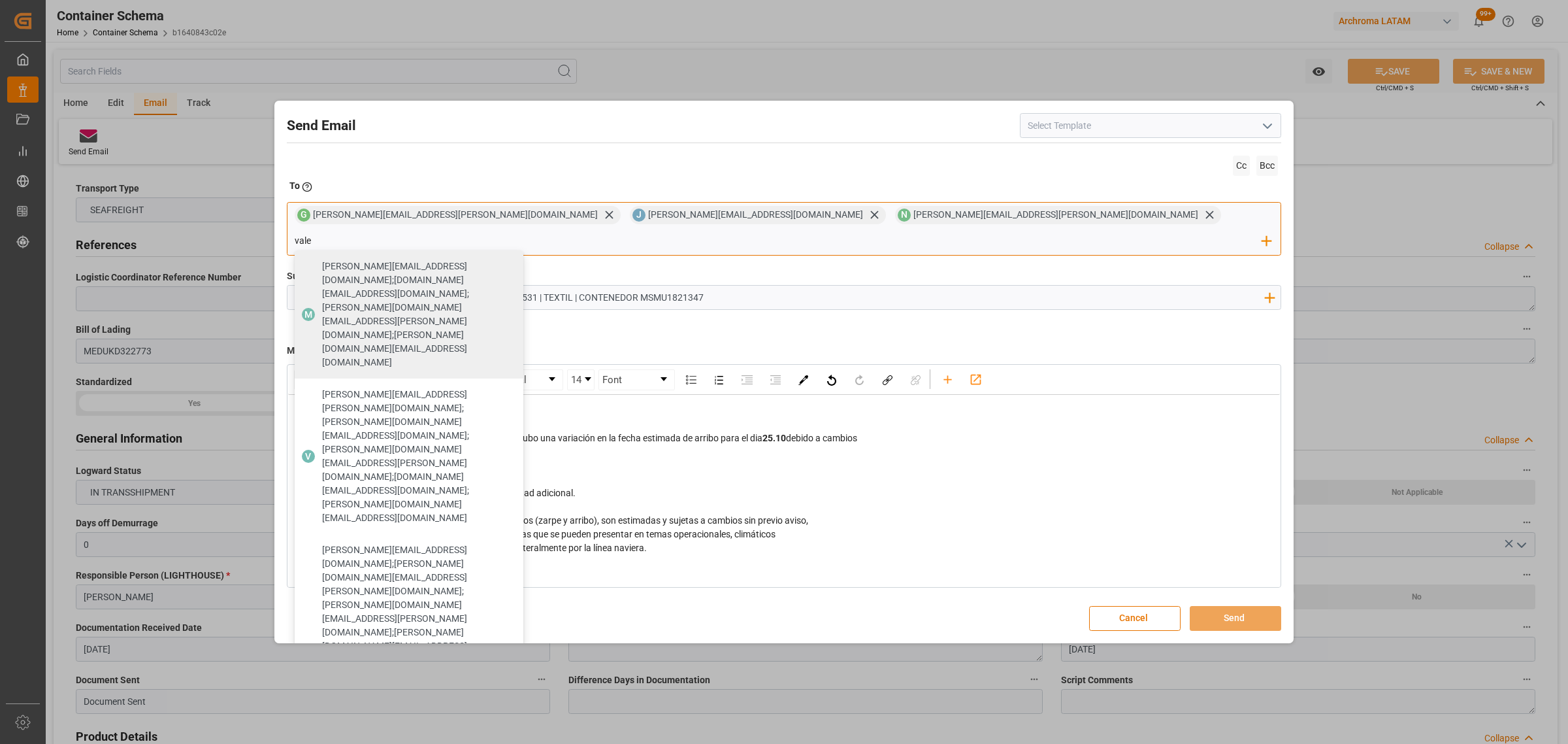
type input "vale"
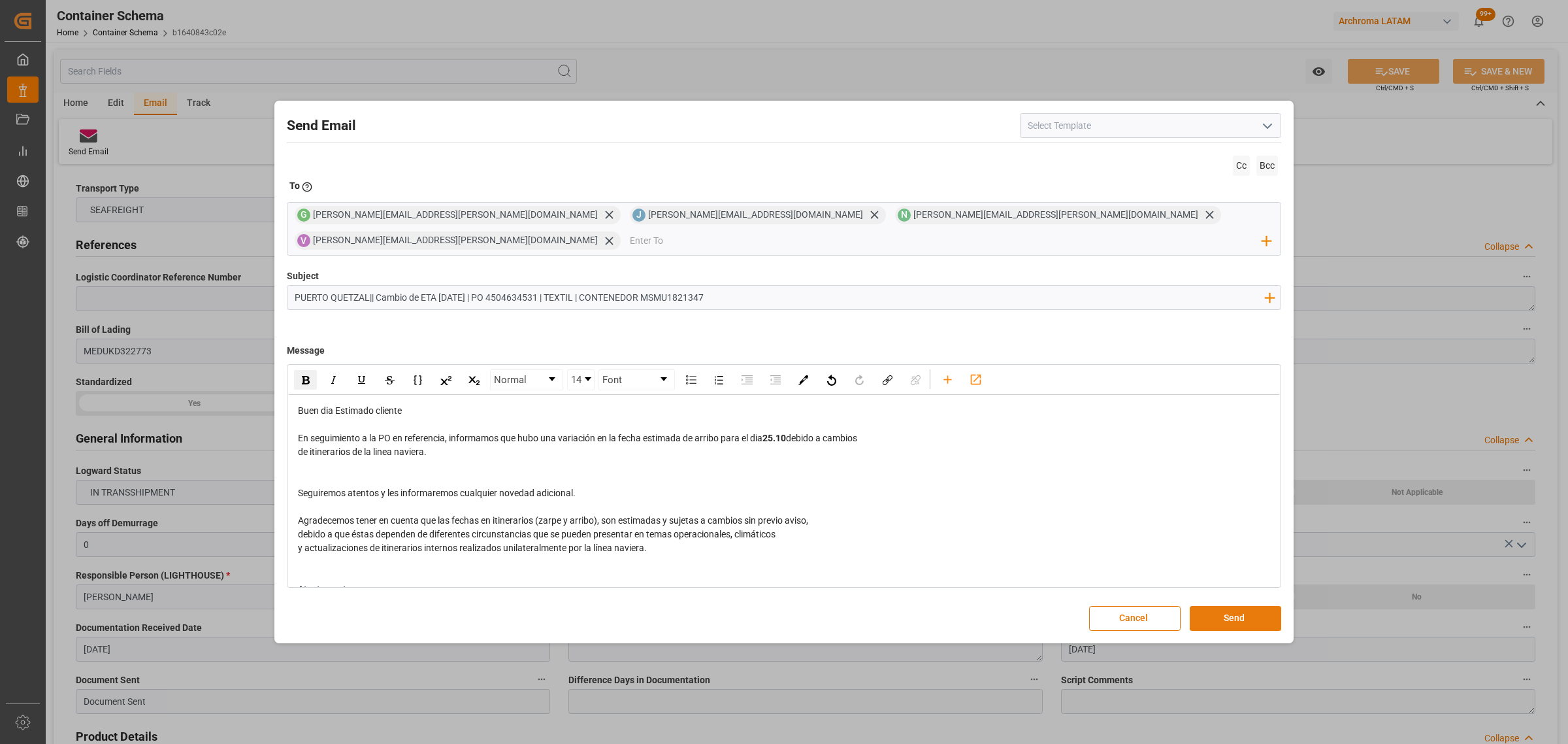
click at [1210, 608] on button "Send" at bounding box center [1235, 618] width 92 height 25
